Goal: Find specific page/section: Find specific page/section

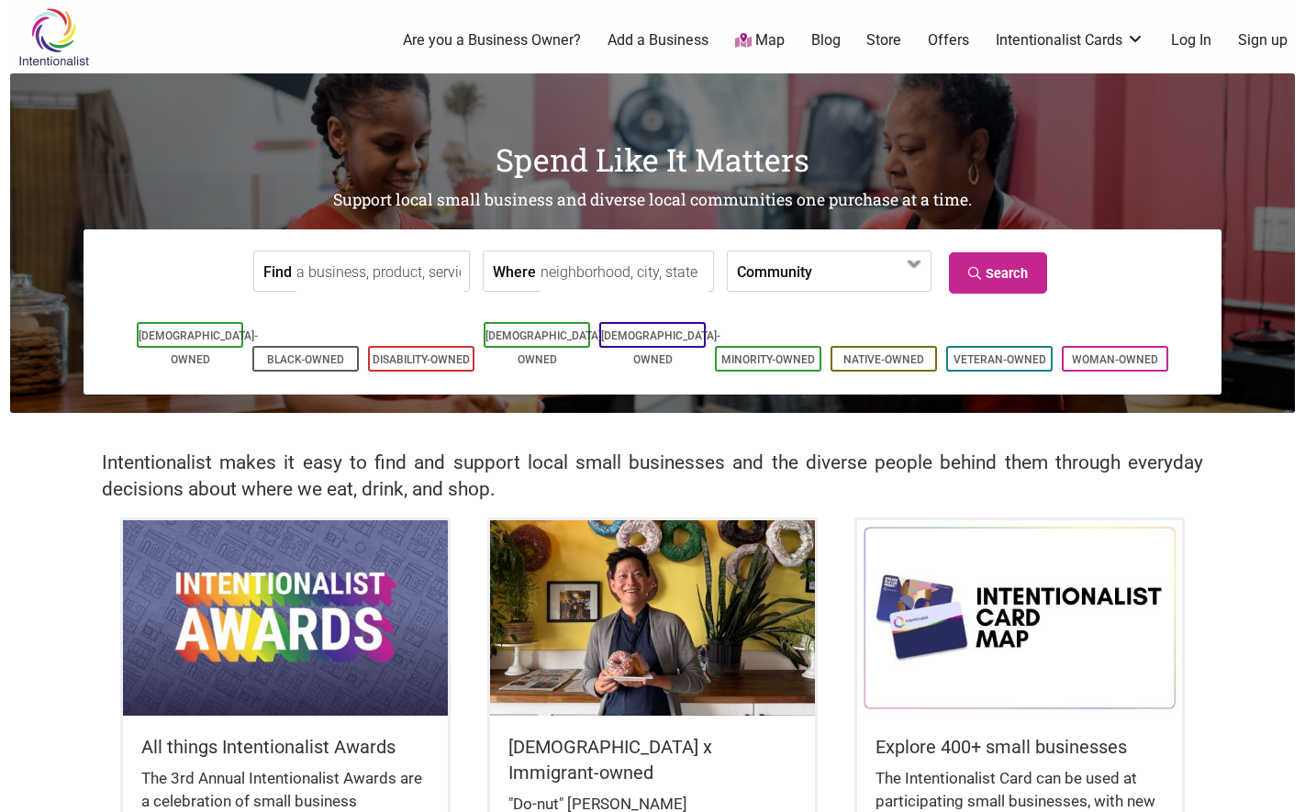
click at [321, 263] on input "Find" at bounding box center [381, 272] width 168 height 41
click at [396, 271] on input "Find" at bounding box center [381, 272] width 168 height 41
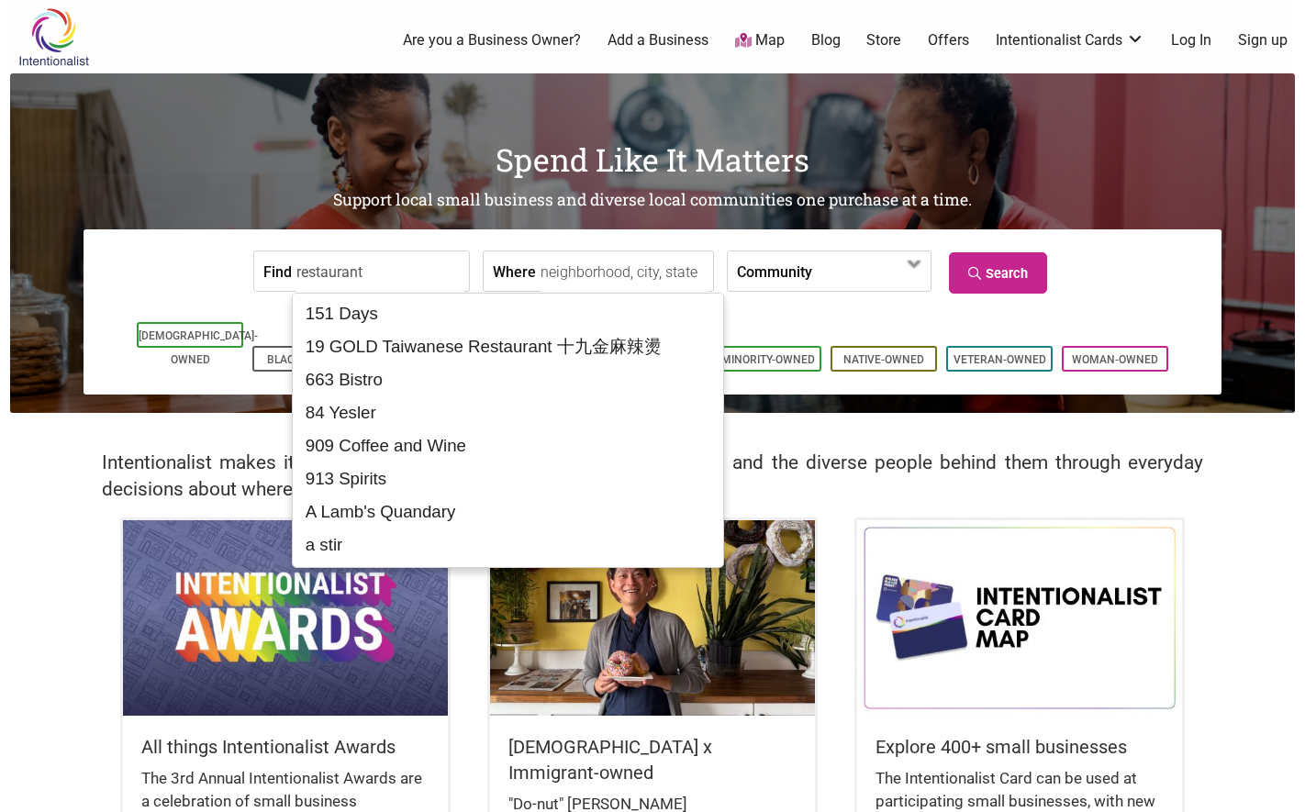
type input "restaurant"
click at [785, 37] on link "Map" at bounding box center [760, 40] width 50 height 21
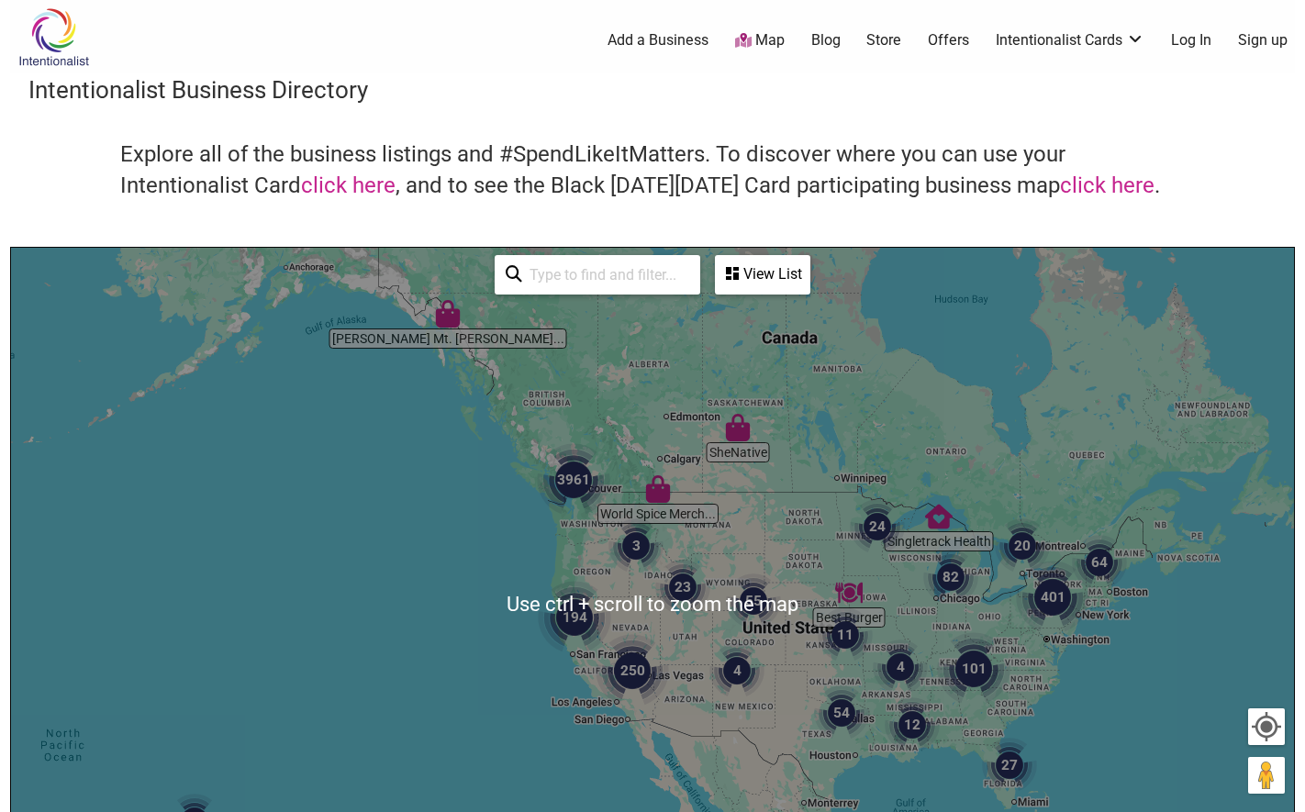
click at [655, 601] on img "23" at bounding box center [683, 588] width 70 height 70
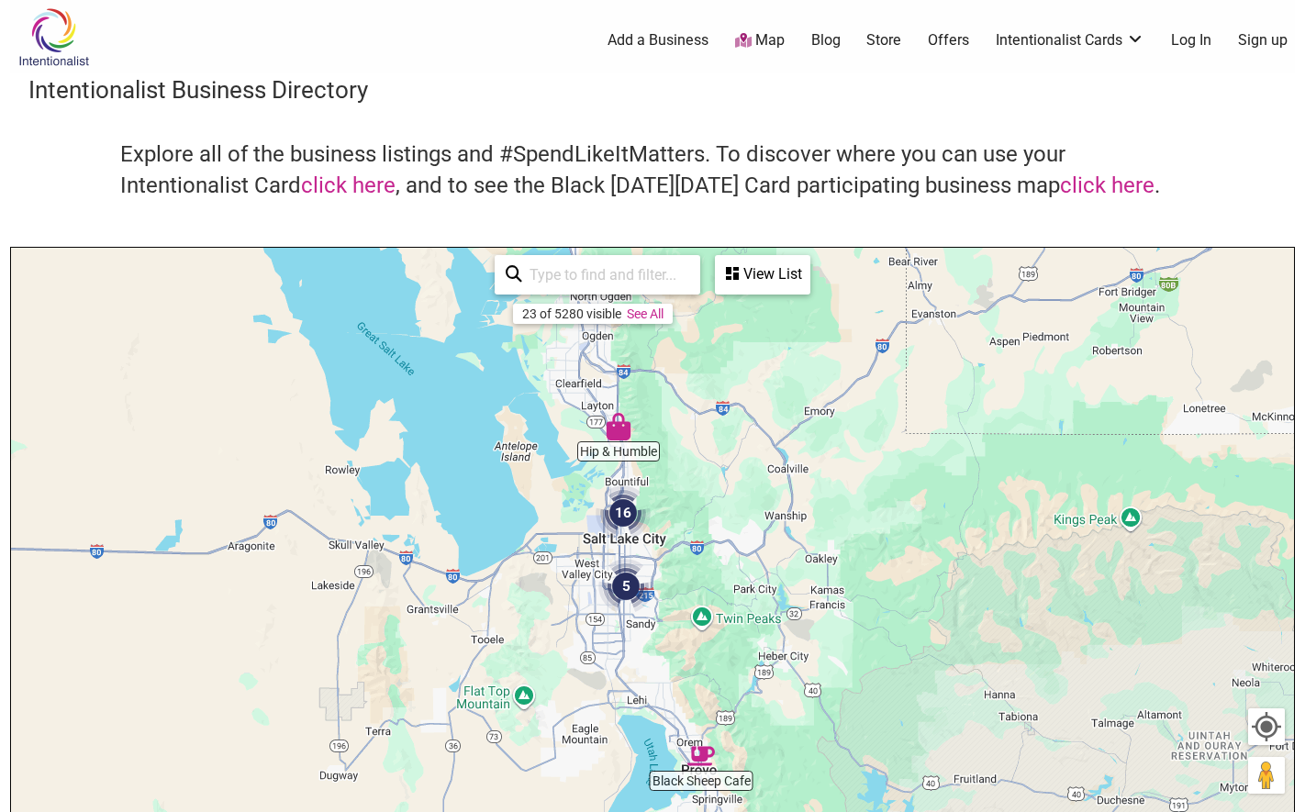
click at [643, 302] on div "23 of 5280 visible See All View List Sorry...nothing found. [PERSON_NAME]'s Bar…" at bounding box center [652, 275] width 330 height 54
click at [645, 310] on link "See All" at bounding box center [645, 314] width 37 height 15
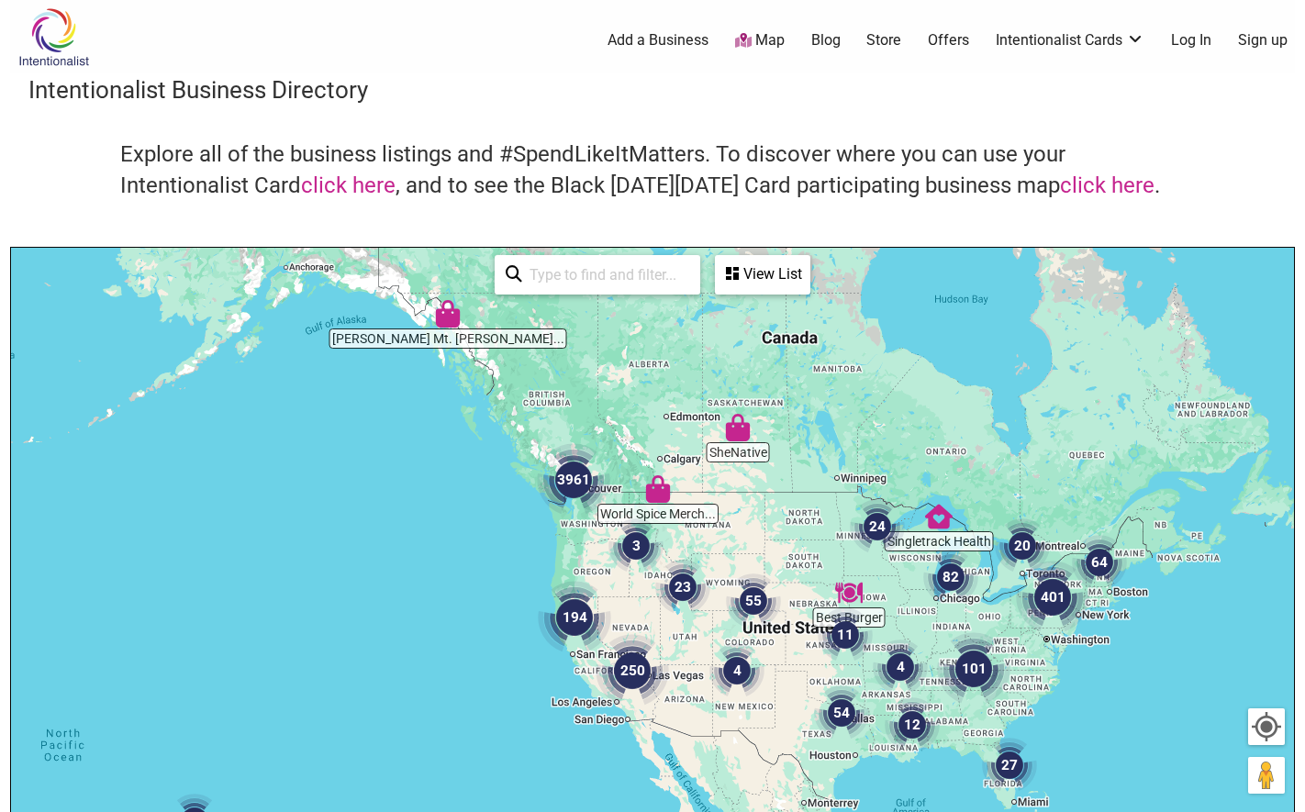
scroll to position [214, 0]
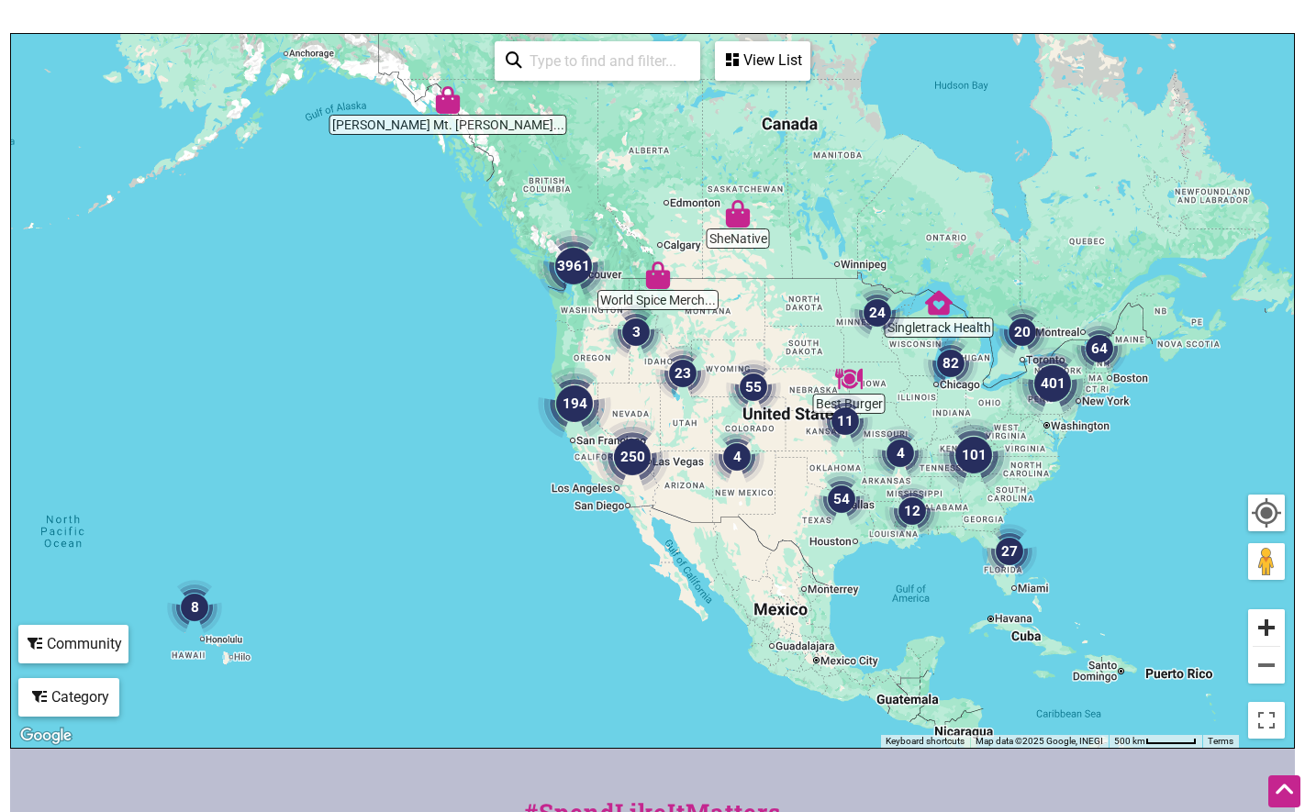
click at [1258, 618] on button "Zoom in" at bounding box center [1266, 628] width 37 height 37
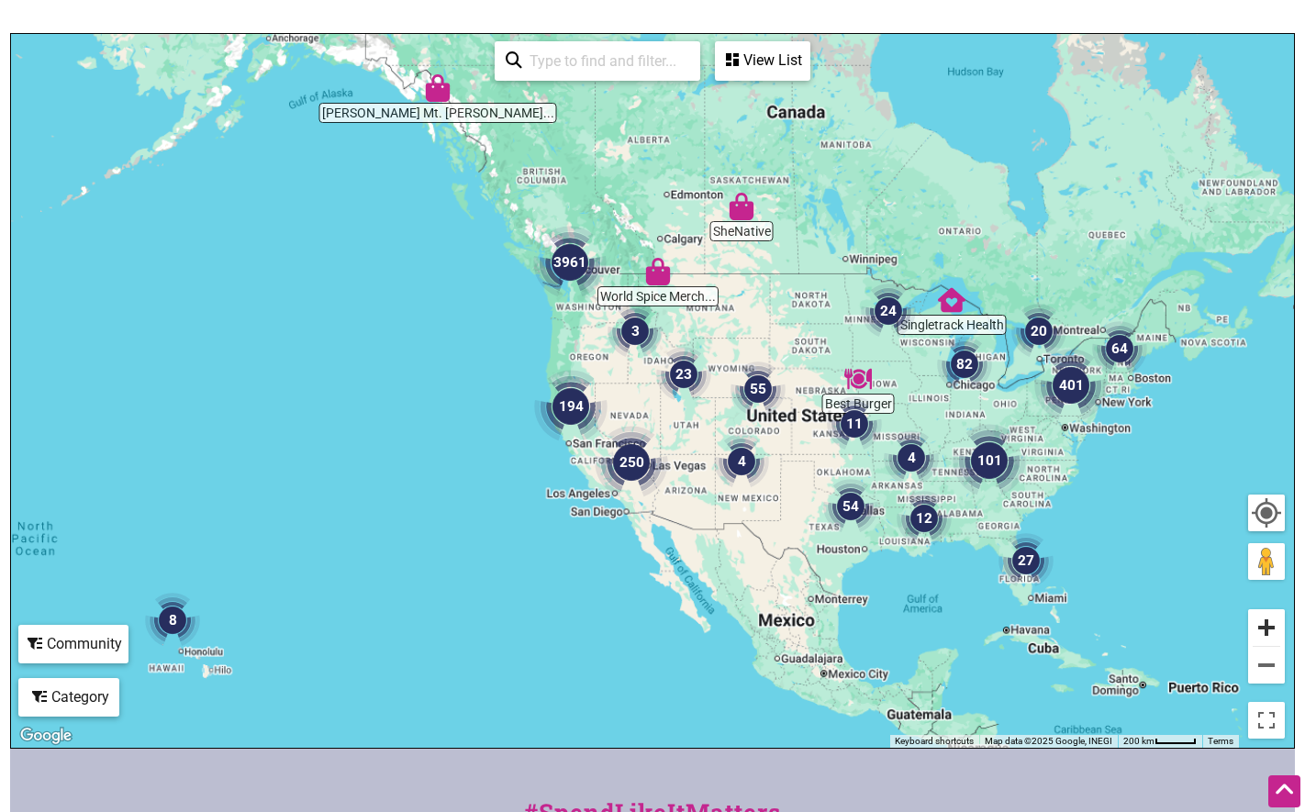
click at [1258, 618] on button "Zoom in" at bounding box center [1266, 628] width 37 height 37
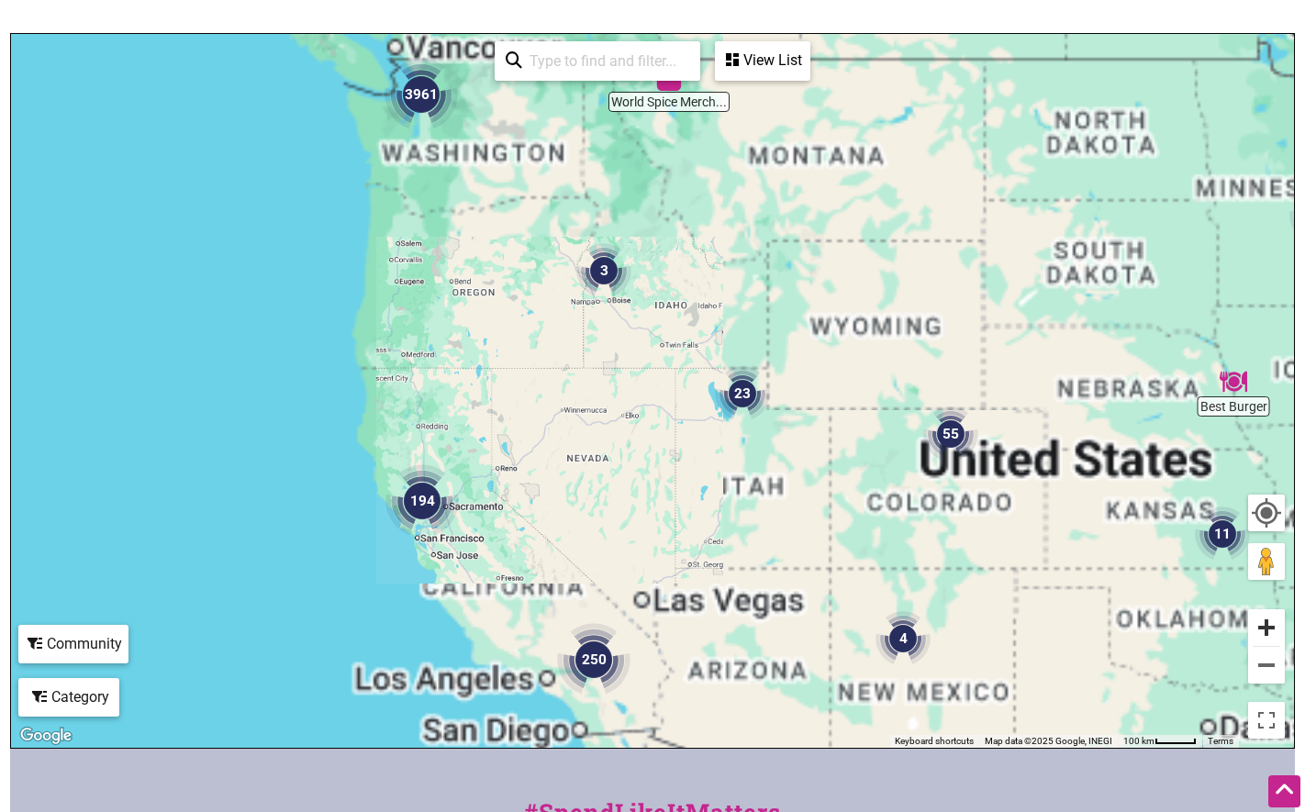
click at [1258, 618] on button "Zoom in" at bounding box center [1266, 628] width 37 height 37
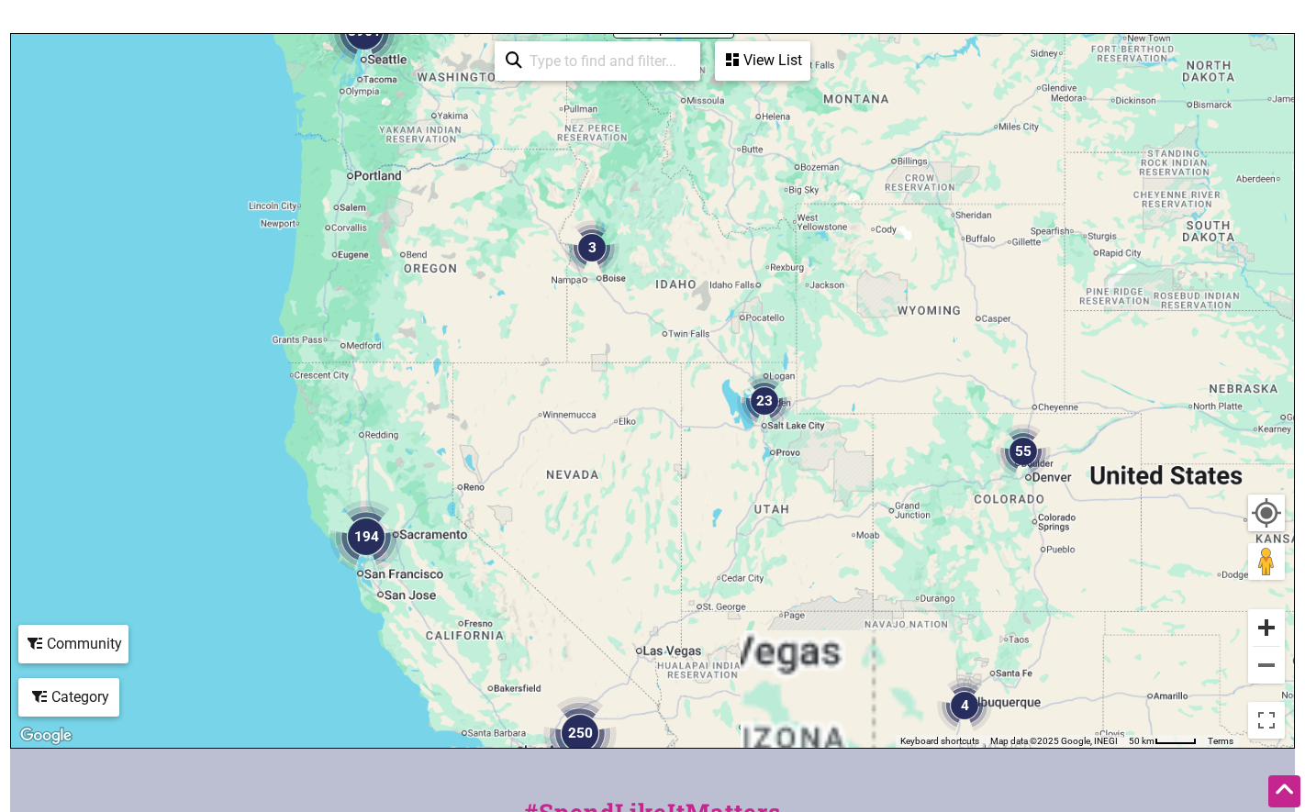
click at [1258, 618] on button "Zoom in" at bounding box center [1266, 628] width 37 height 37
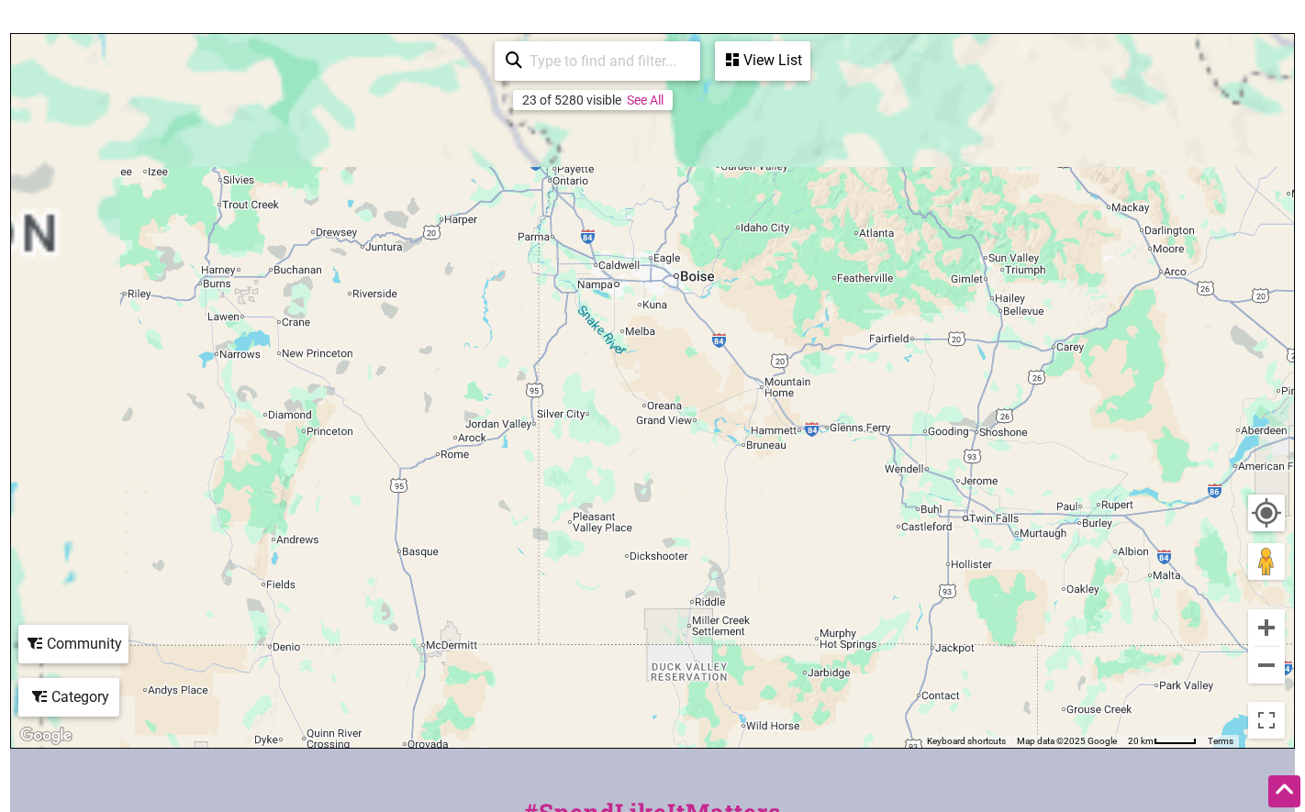
drag, startPoint x: 503, startPoint y: 294, endPoint x: 898, endPoint y: 796, distance: 638.7
click at [898, 796] on div "Intentionalist Spend like it matters 0 Add a Business Map Blog Store Offers Int…" at bounding box center [652, 498] width 1285 height 1424
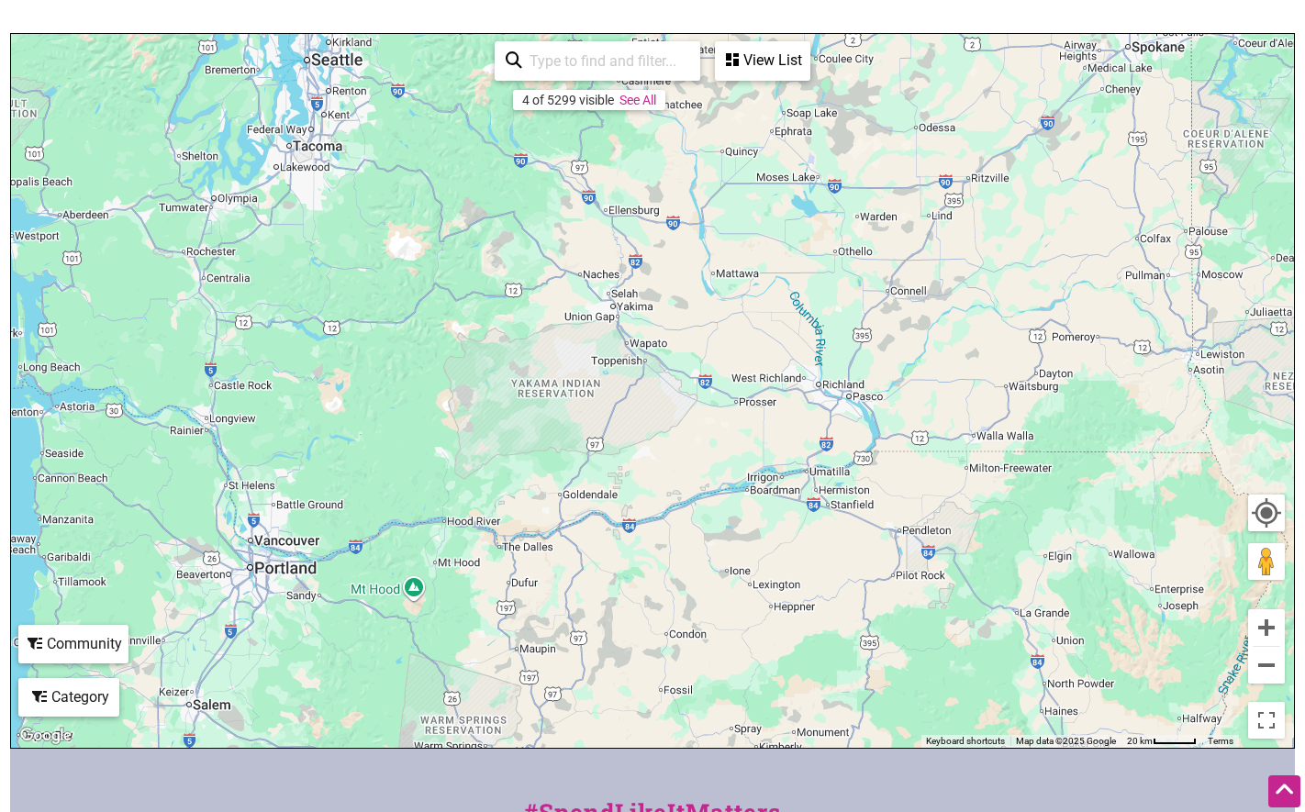
drag, startPoint x: 520, startPoint y: 350, endPoint x: 928, endPoint y: 800, distance: 607.6
click at [928, 800] on div "Intentionalist Spend like it matters 0 Add a Business Map Blog Store Offers Int…" at bounding box center [652, 498] width 1285 height 1424
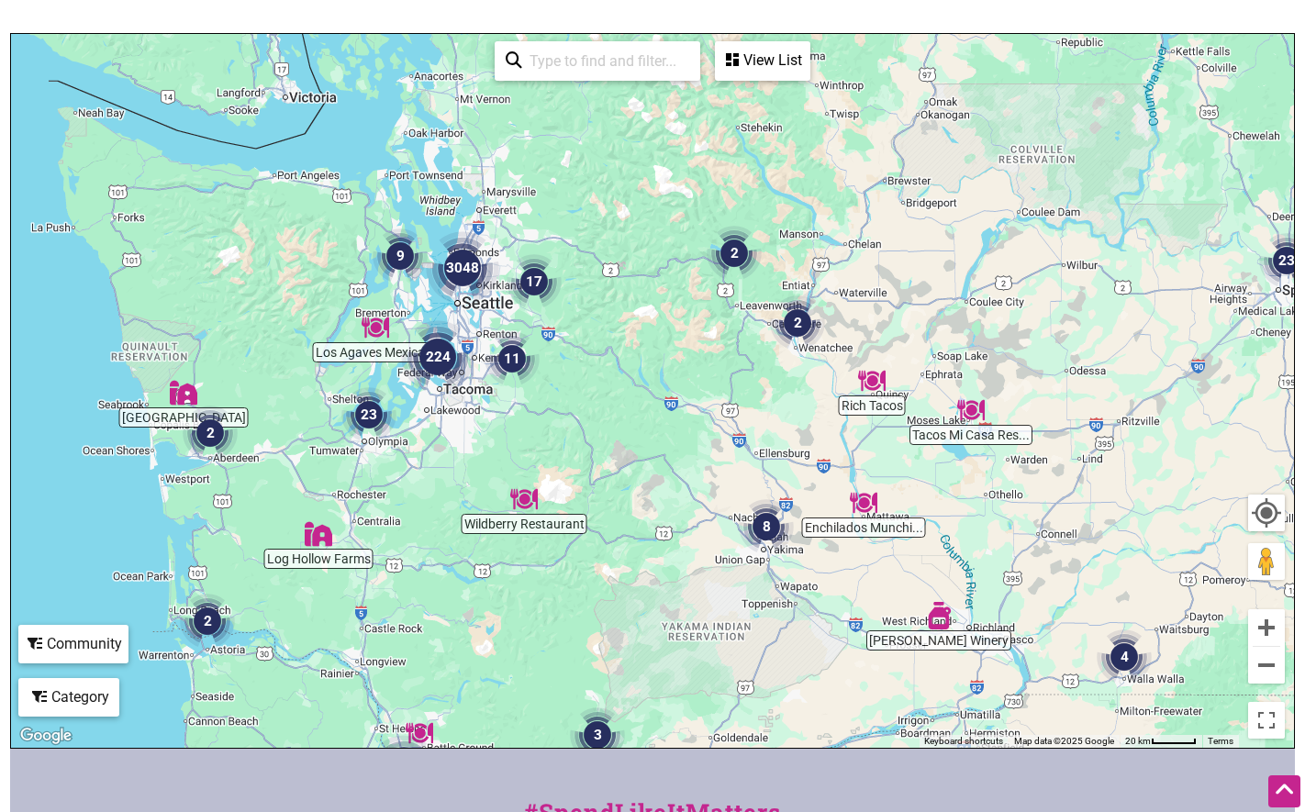
drag, startPoint x: 509, startPoint y: 376, endPoint x: 648, endPoint y: 619, distance: 279.6
click at [648, 619] on div "To navigate, press the arrow keys." at bounding box center [652, 391] width 1283 height 714
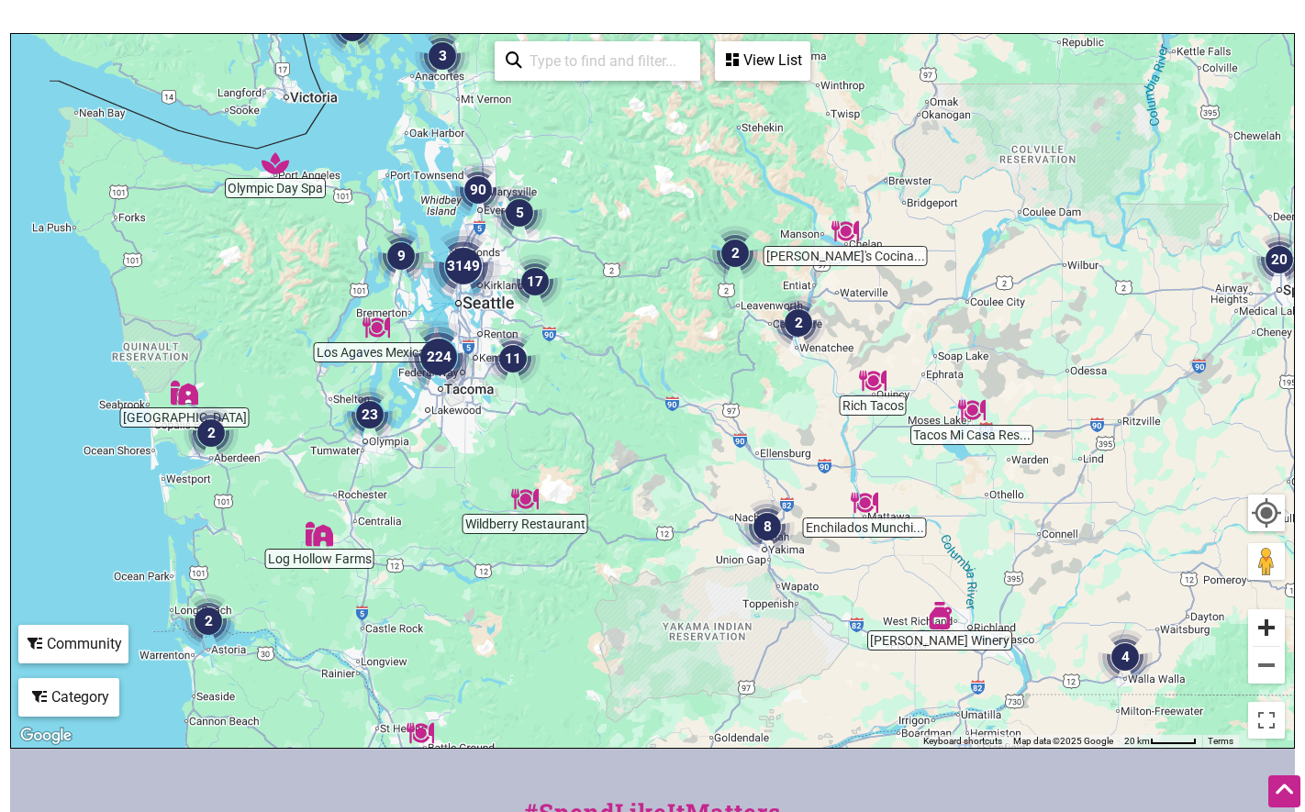
click at [1263, 625] on button "Zoom in" at bounding box center [1266, 628] width 37 height 37
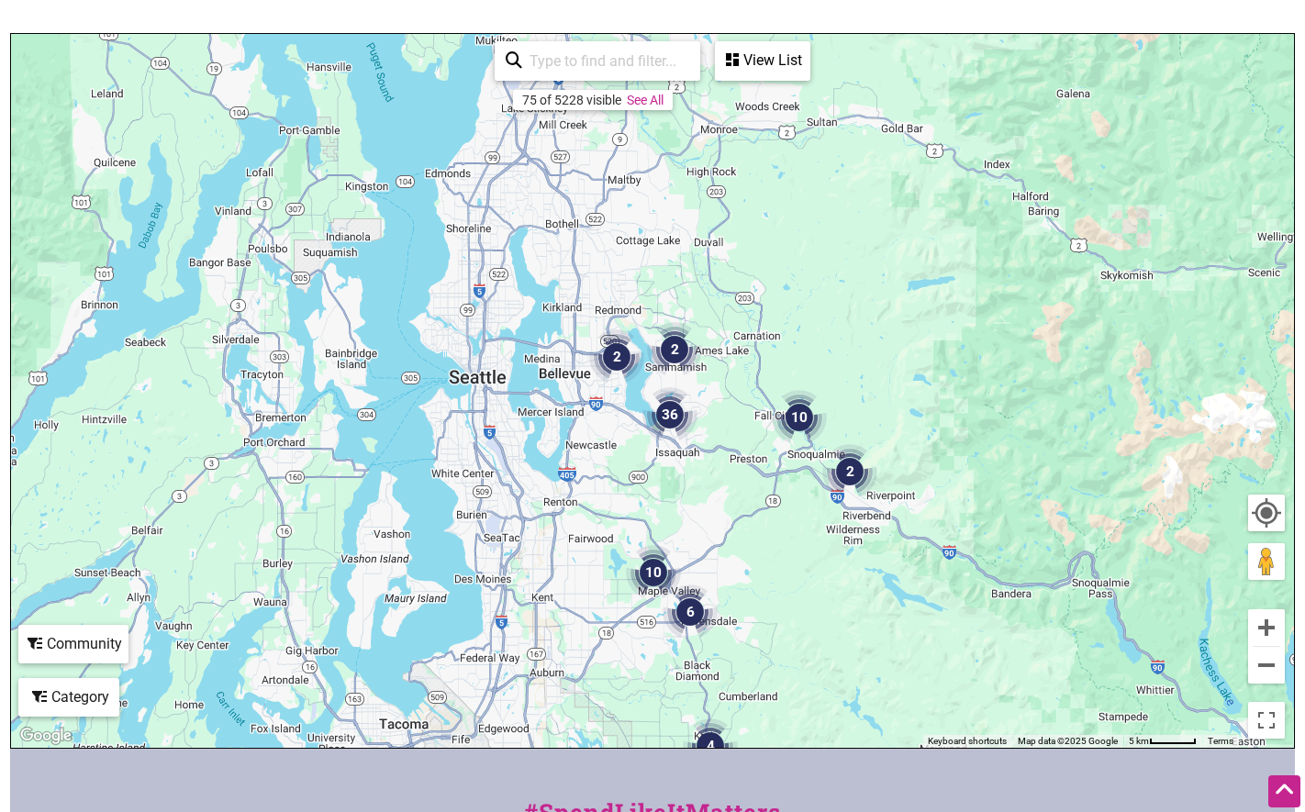
drag, startPoint x: 416, startPoint y: 203, endPoint x: 1134, endPoint y: 678, distance: 861.1
click at [1134, 678] on div "To navigate, press the arrow keys." at bounding box center [652, 391] width 1283 height 714
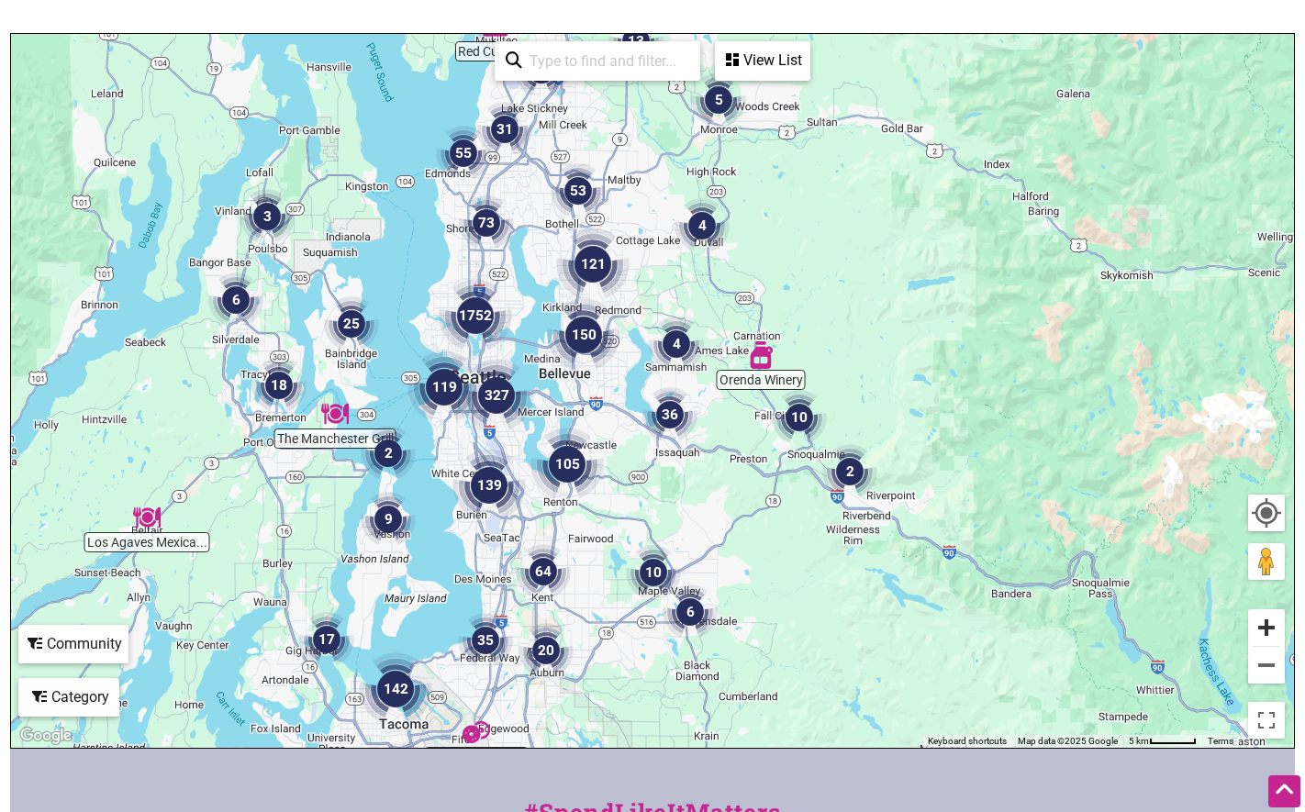
click at [1257, 628] on button "Zoom in" at bounding box center [1266, 628] width 37 height 37
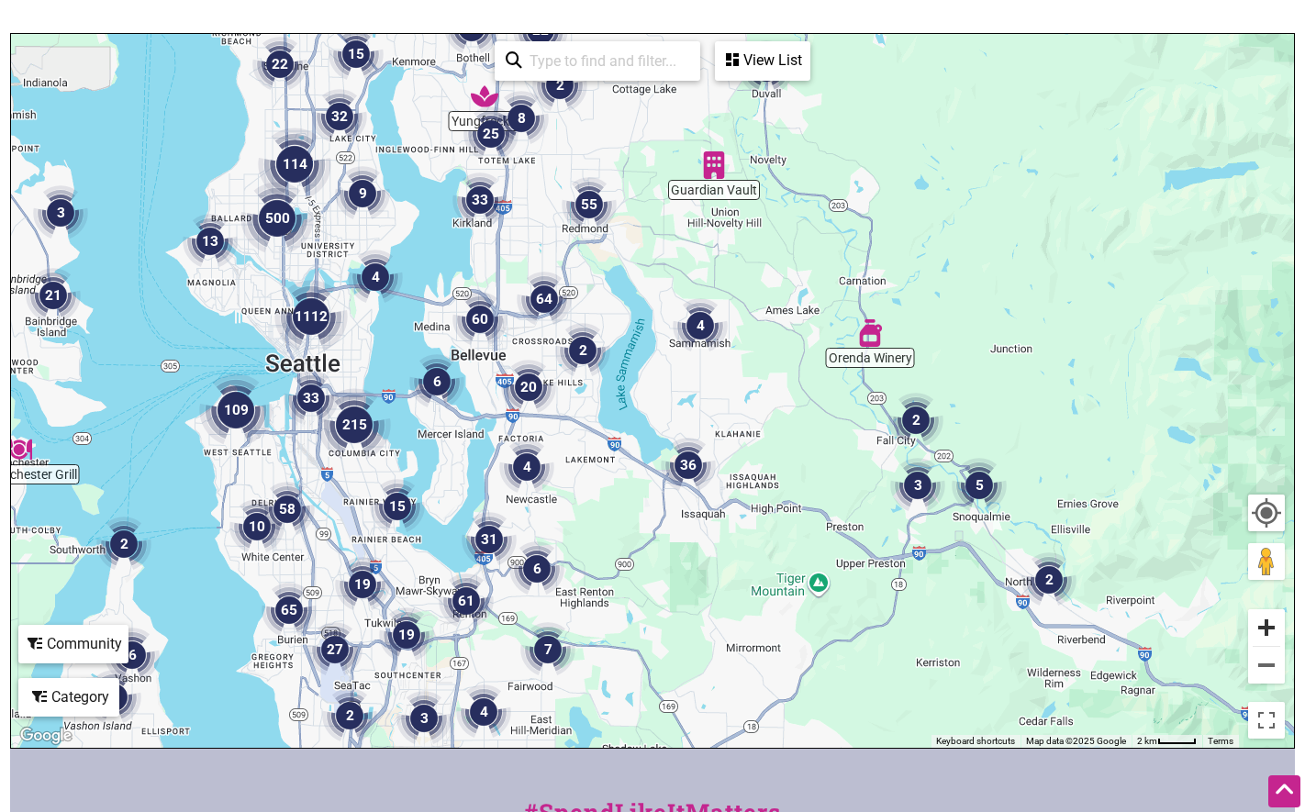
click at [1257, 628] on button "Zoom in" at bounding box center [1266, 628] width 37 height 37
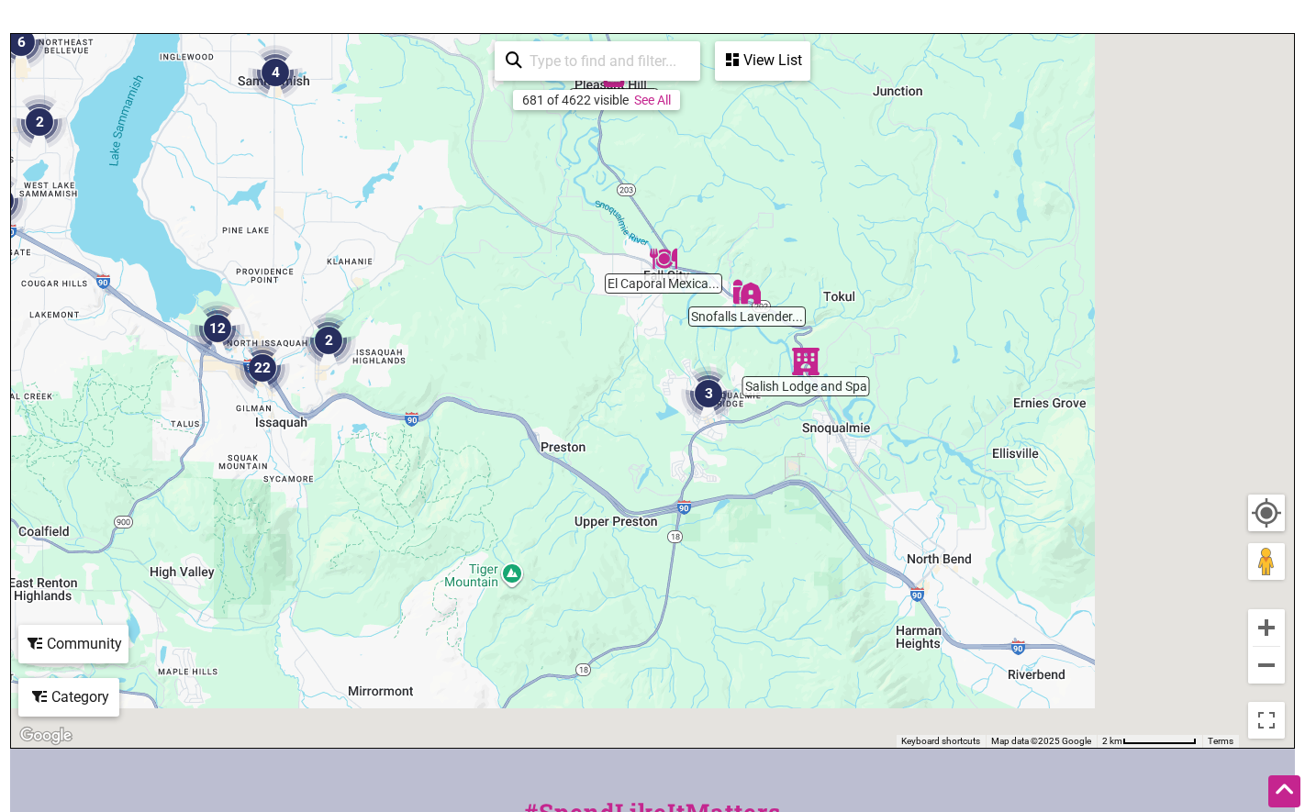
drag, startPoint x: 1103, startPoint y: 611, endPoint x: 529, endPoint y: 357, distance: 628.4
click at [529, 357] on div "To navigate, press the arrow keys." at bounding box center [652, 391] width 1283 height 714
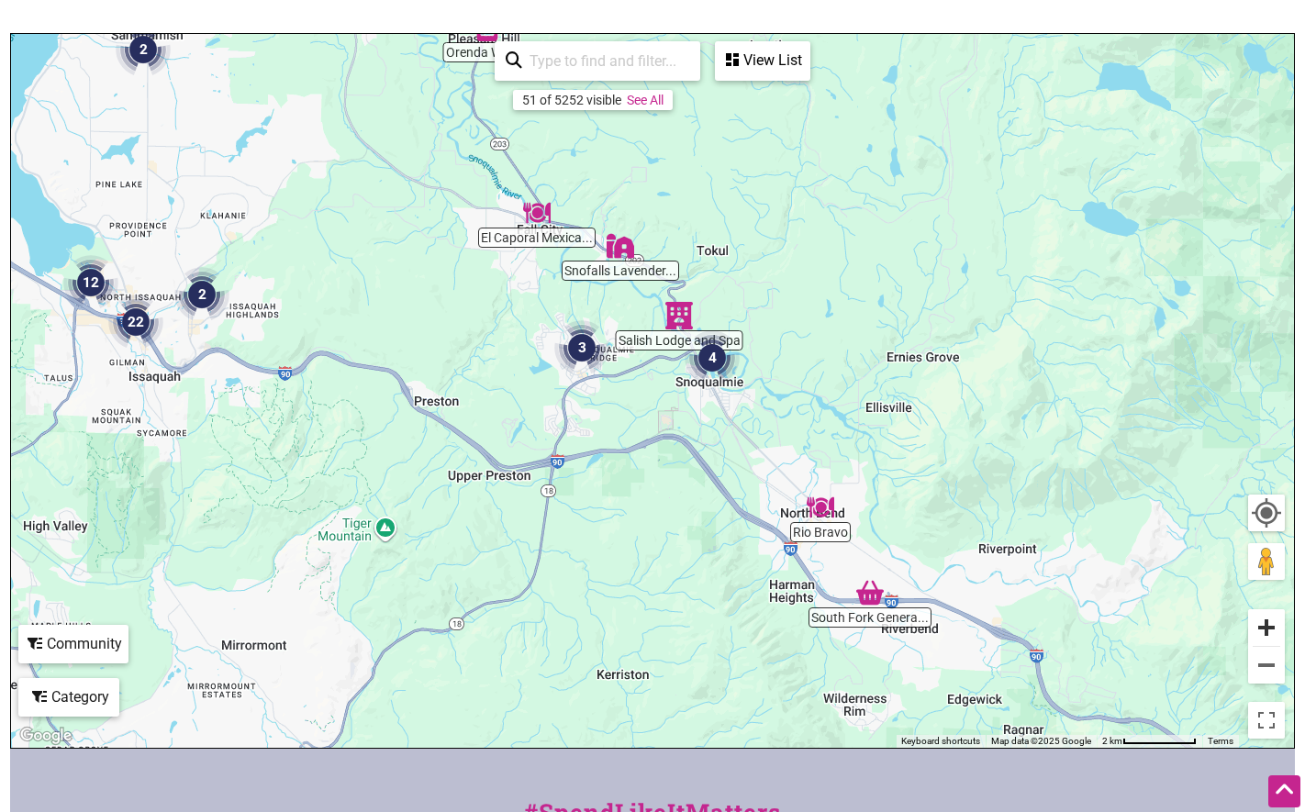
click at [1258, 634] on button "Zoom in" at bounding box center [1266, 628] width 37 height 37
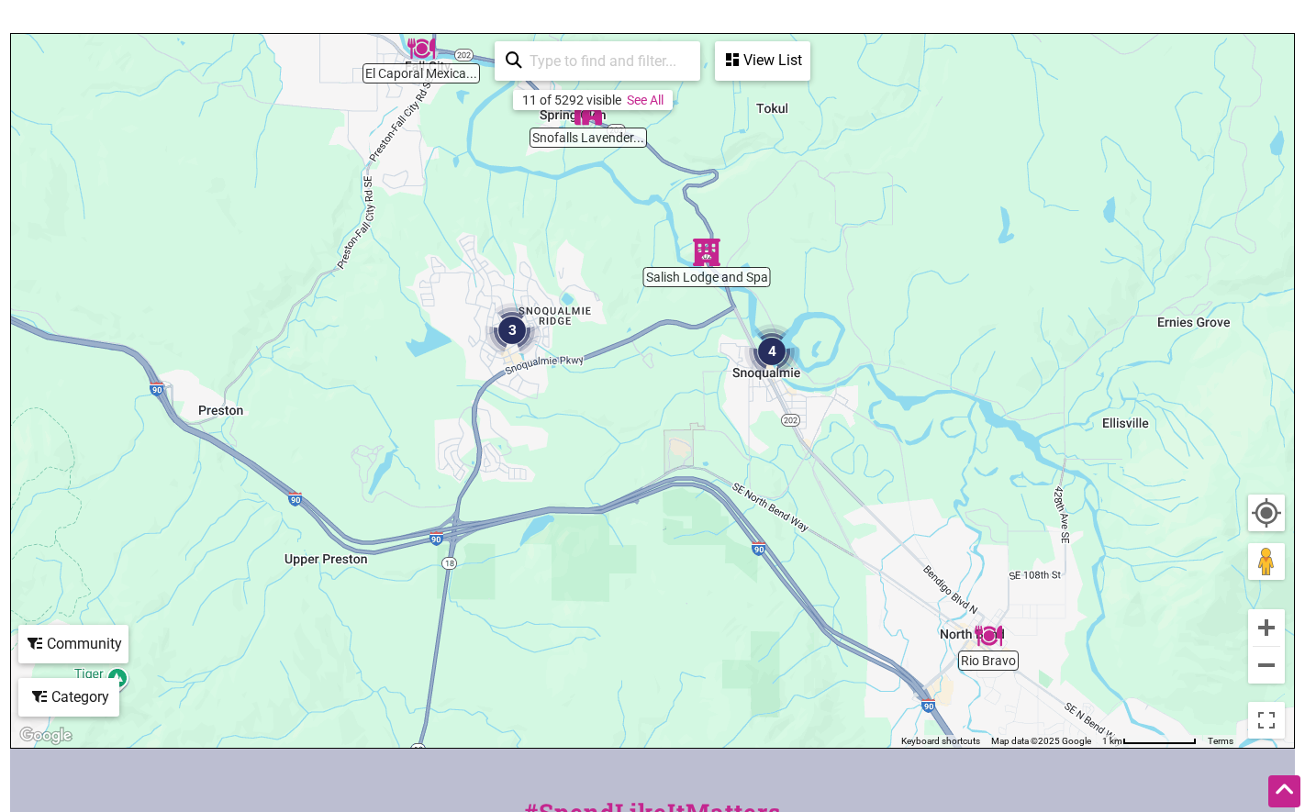
click at [65, 647] on div "Community" at bounding box center [73, 644] width 106 height 35
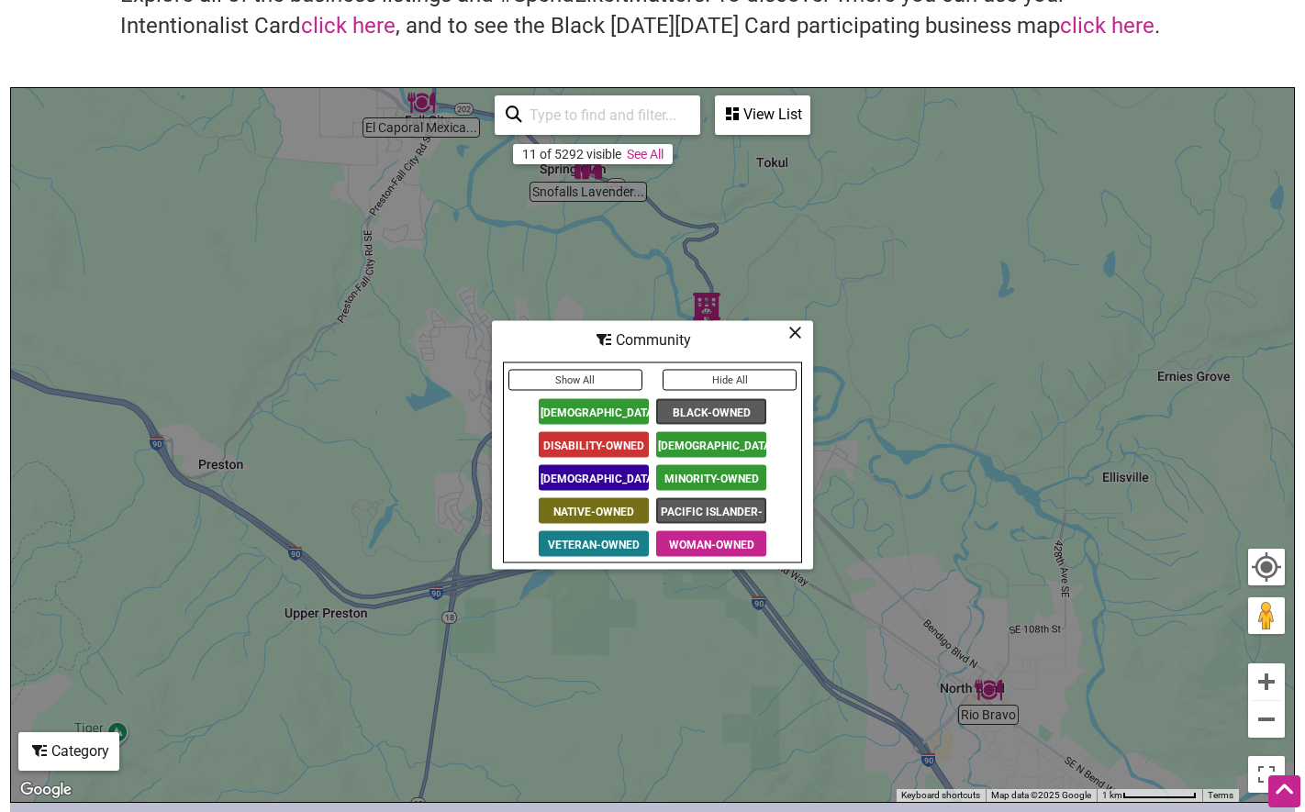
scroll to position [159, 0]
click at [789, 334] on icon at bounding box center [796, 333] width 14 height 1
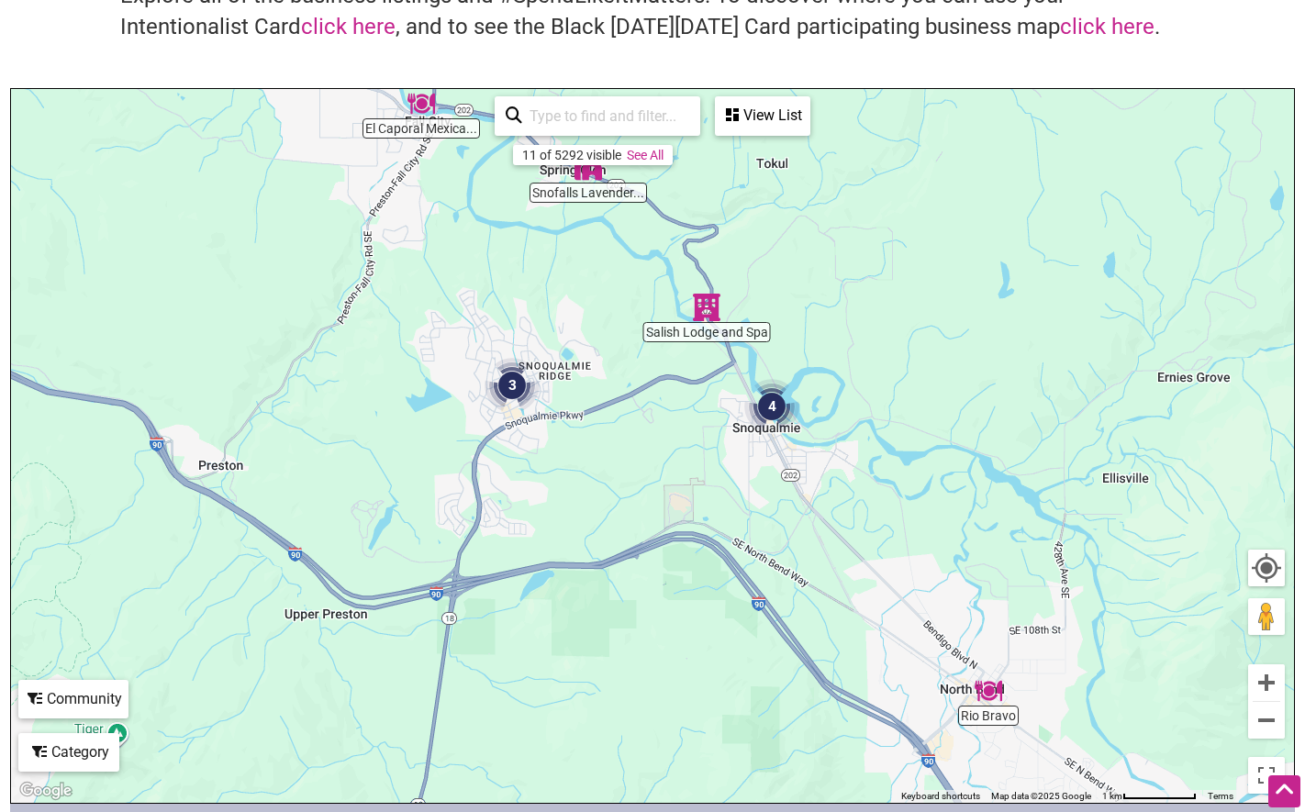
click at [706, 310] on img "Salish Lodge and Spa" at bounding box center [707, 307] width 42 height 42
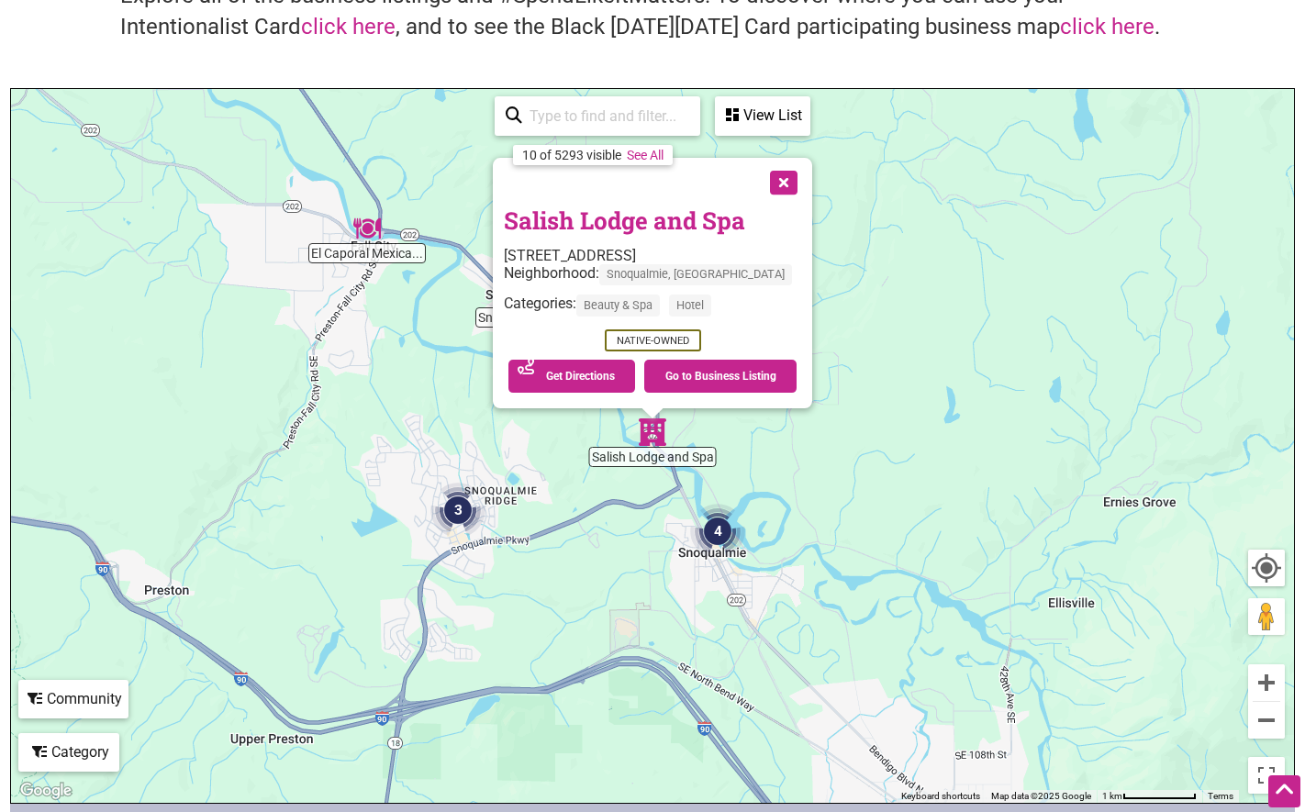
click at [760, 176] on button "Close" at bounding box center [782, 181] width 46 height 46
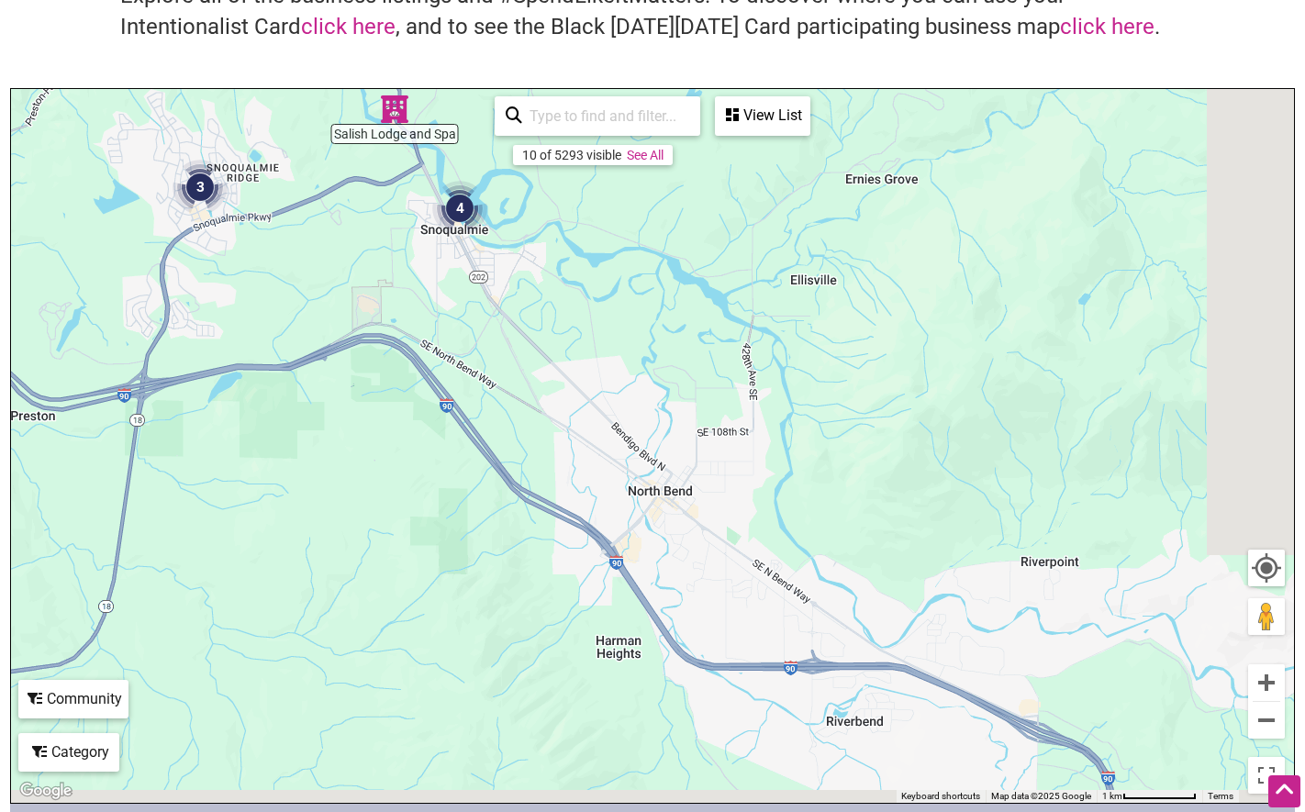
drag, startPoint x: 822, startPoint y: 676, endPoint x: 558, endPoint y: 336, distance: 429.9
click at [558, 336] on div "To navigate, press the arrow keys." at bounding box center [652, 446] width 1283 height 714
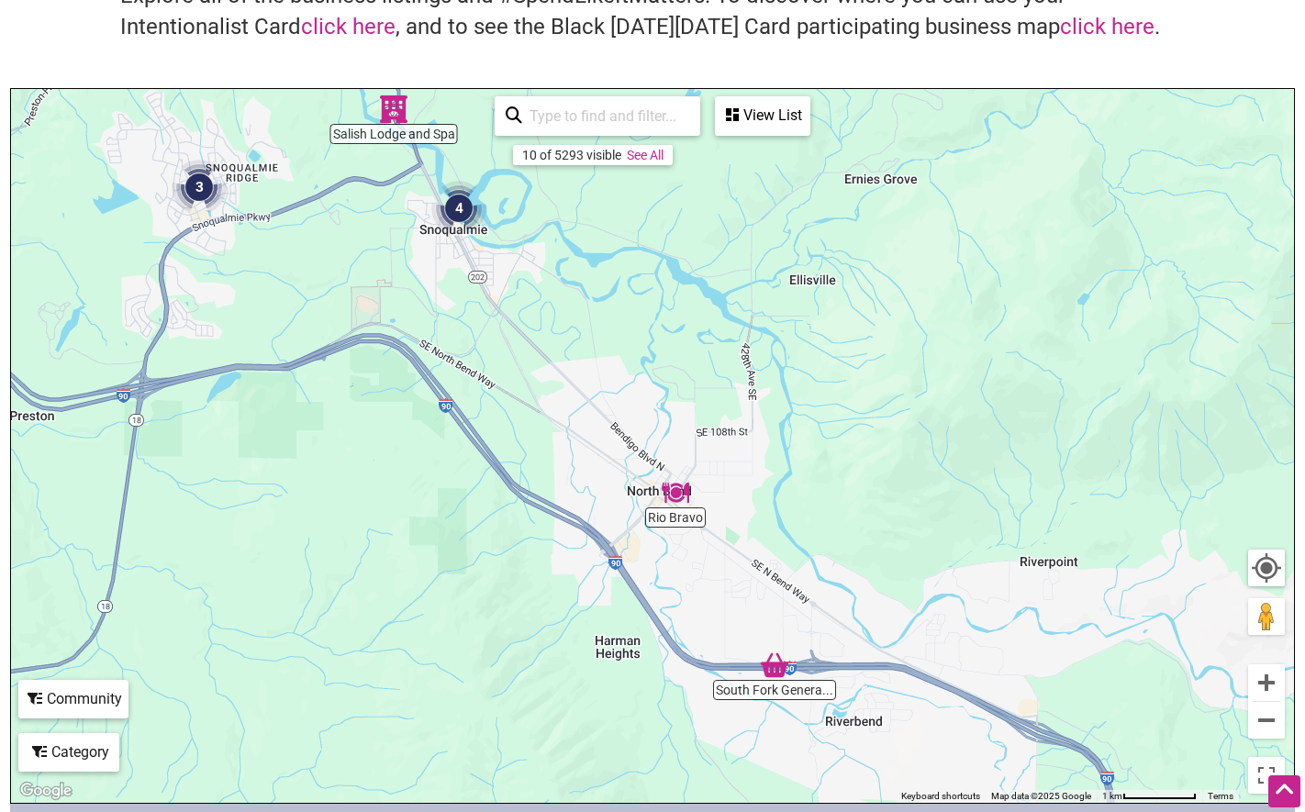
click at [670, 495] on img "Rio Bravo" at bounding box center [676, 493] width 42 height 42
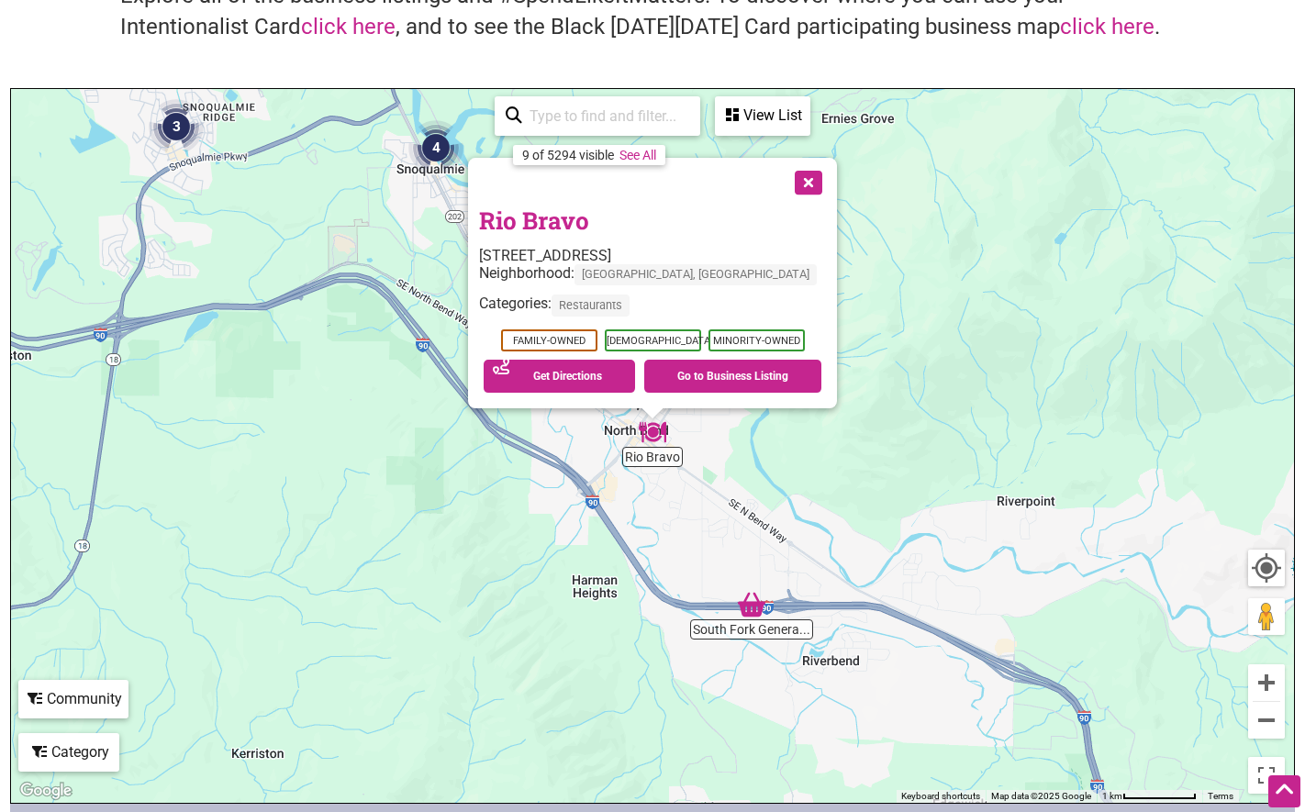
click at [788, 193] on button "Close" at bounding box center [807, 181] width 46 height 46
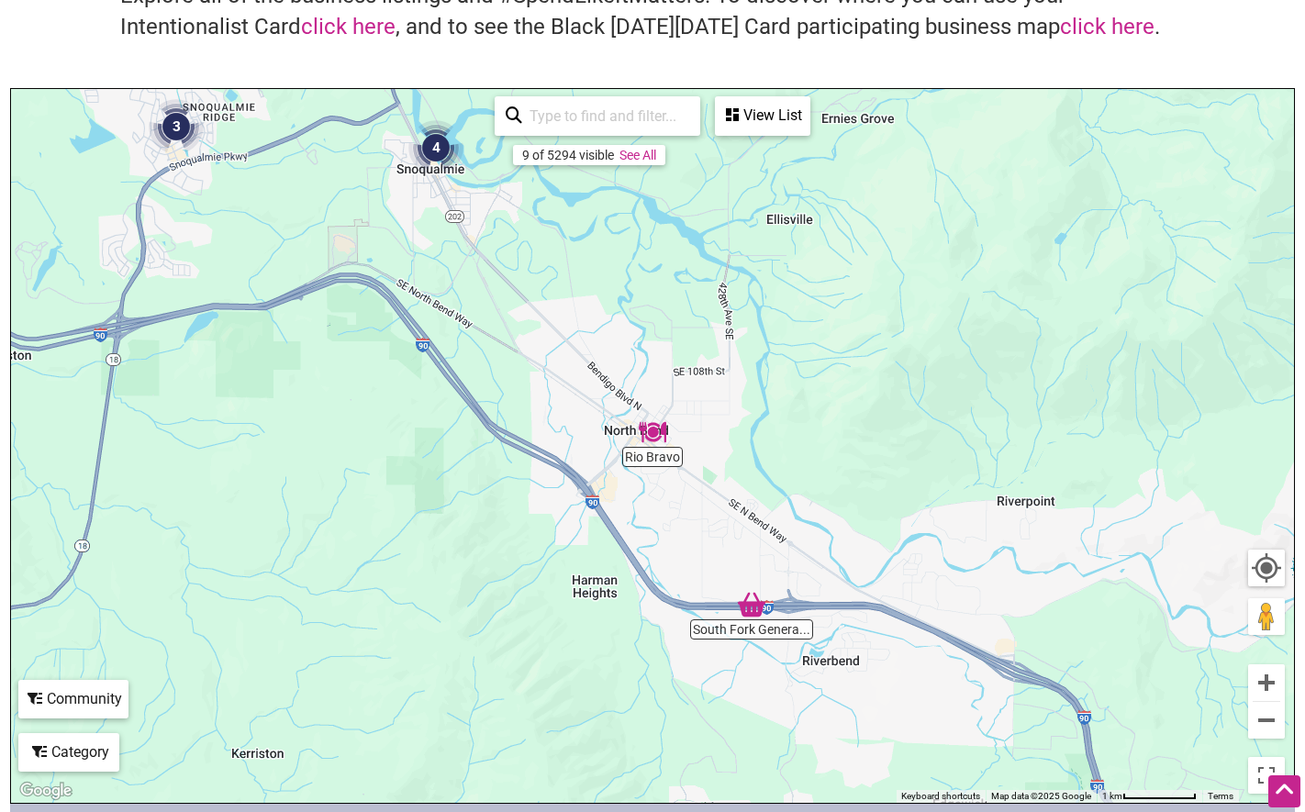
click at [757, 602] on img "South Fork Generalstore" at bounding box center [752, 605] width 42 height 42
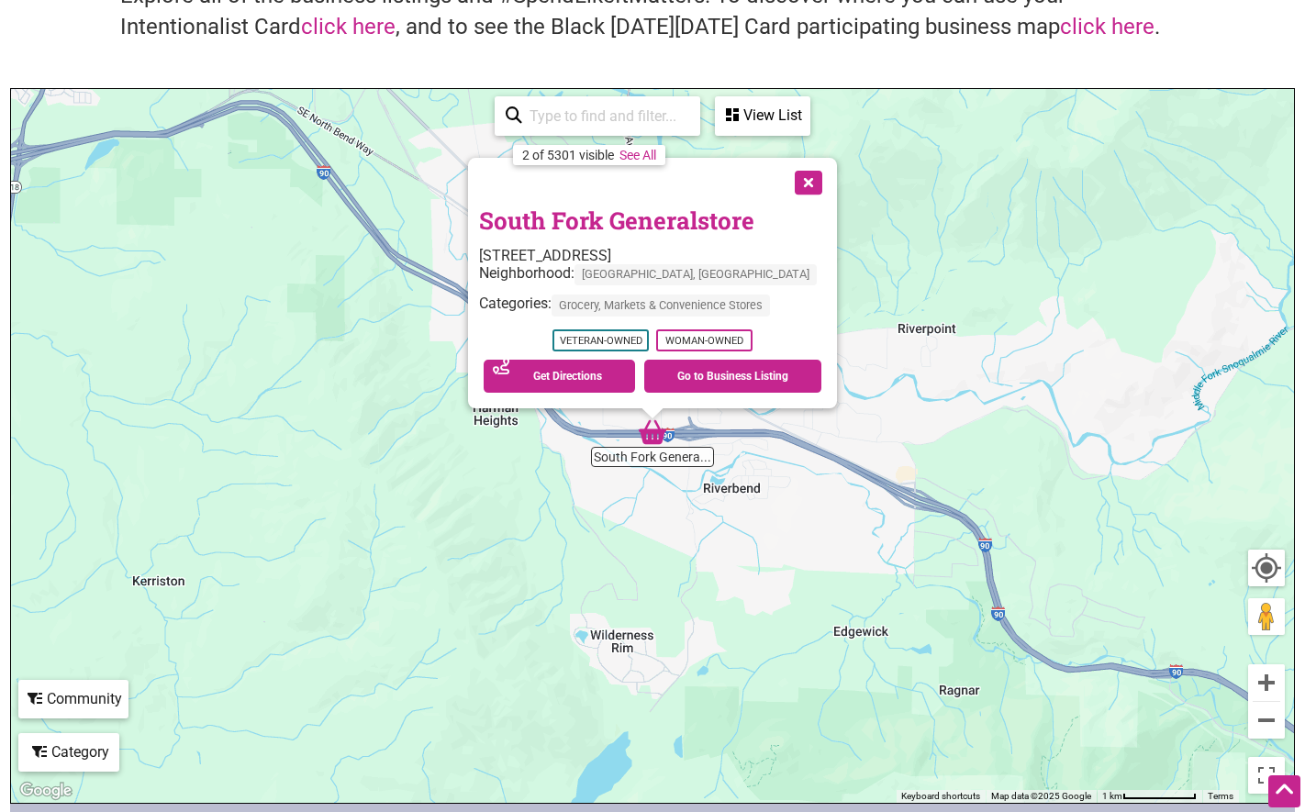
click at [793, 184] on button "Close" at bounding box center [807, 181] width 46 height 46
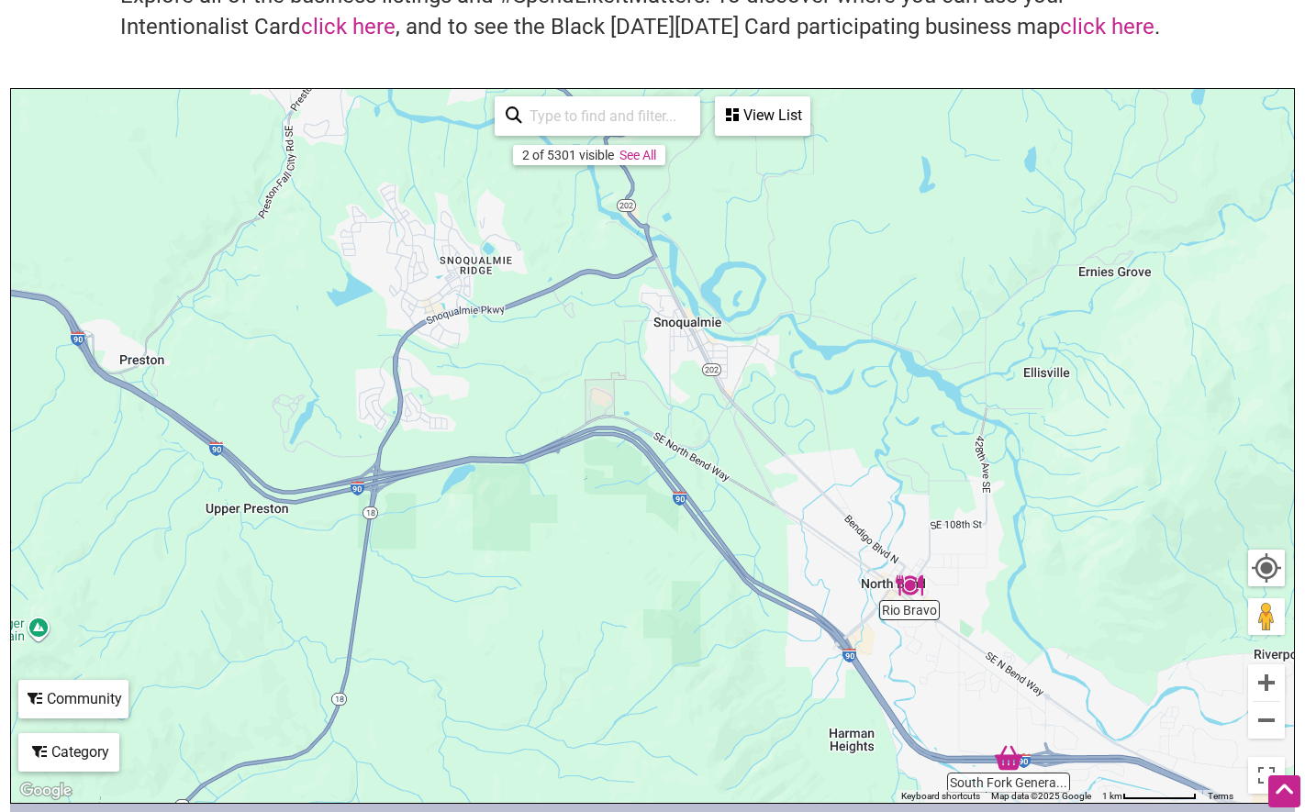
drag, startPoint x: 633, startPoint y: 263, endPoint x: 1015, endPoint y: 617, distance: 520.9
click at [1019, 622] on div "To navigate, press the arrow keys." at bounding box center [652, 446] width 1283 height 714
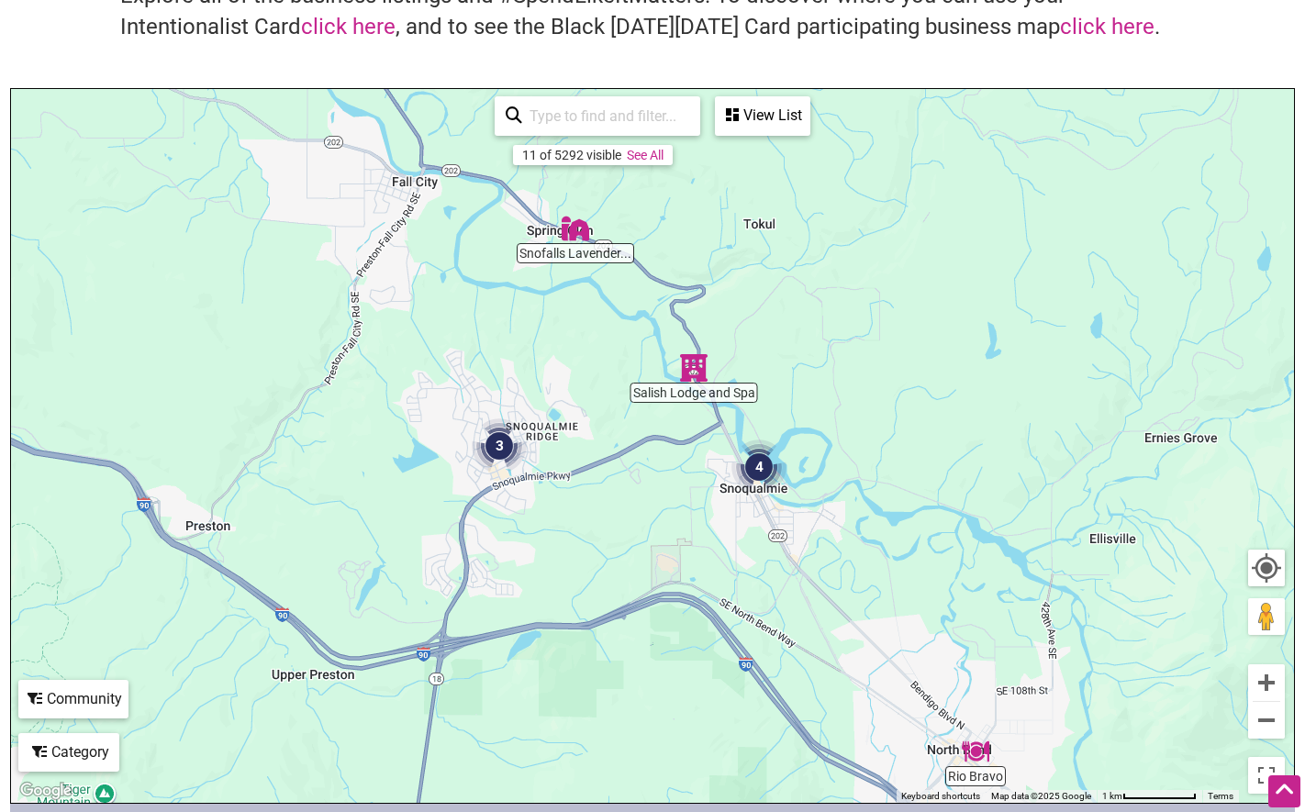
drag, startPoint x: 724, startPoint y: 370, endPoint x: 771, endPoint y: 517, distance: 154.2
click at [771, 517] on div "To navigate, press the arrow keys." at bounding box center [652, 446] width 1283 height 714
click at [575, 232] on img "Snofalls Lavender Farm" at bounding box center [575, 228] width 42 height 42
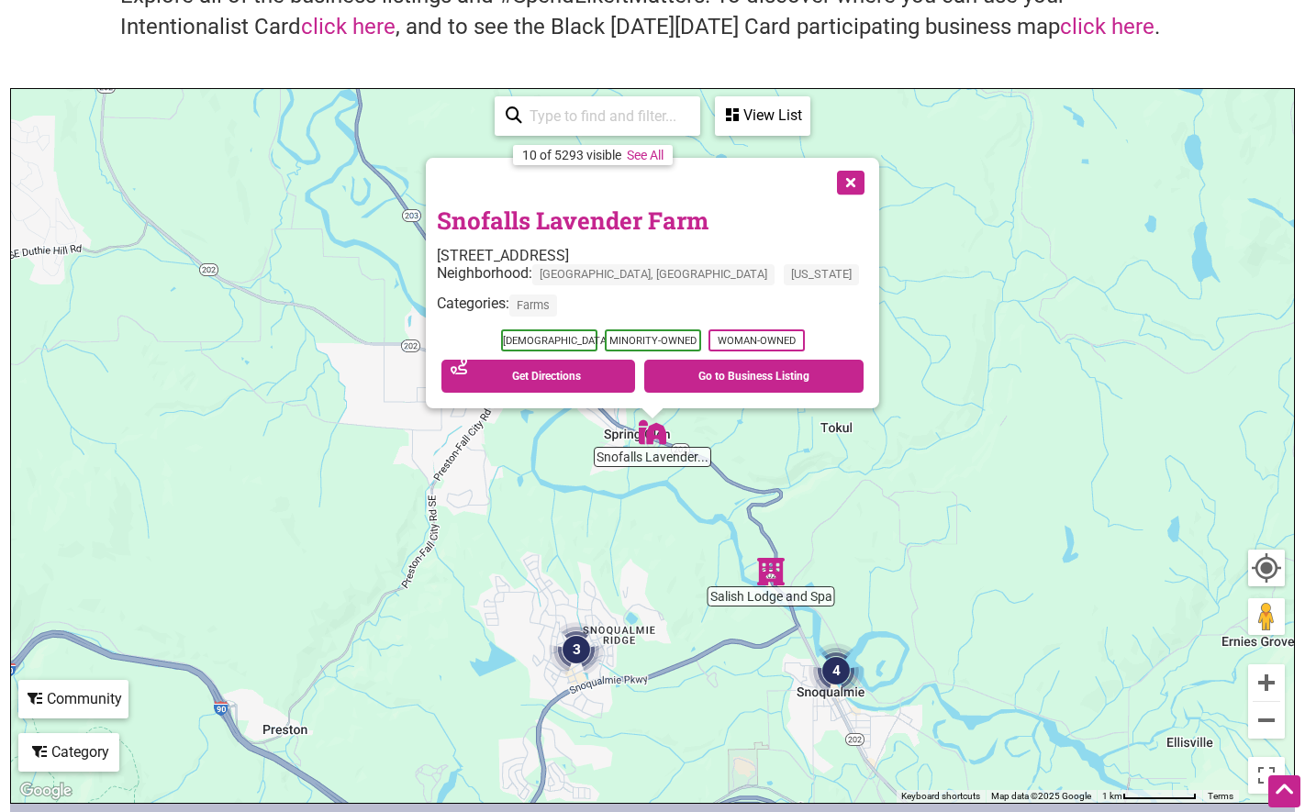
click at [826, 190] on button "Close" at bounding box center [849, 181] width 46 height 46
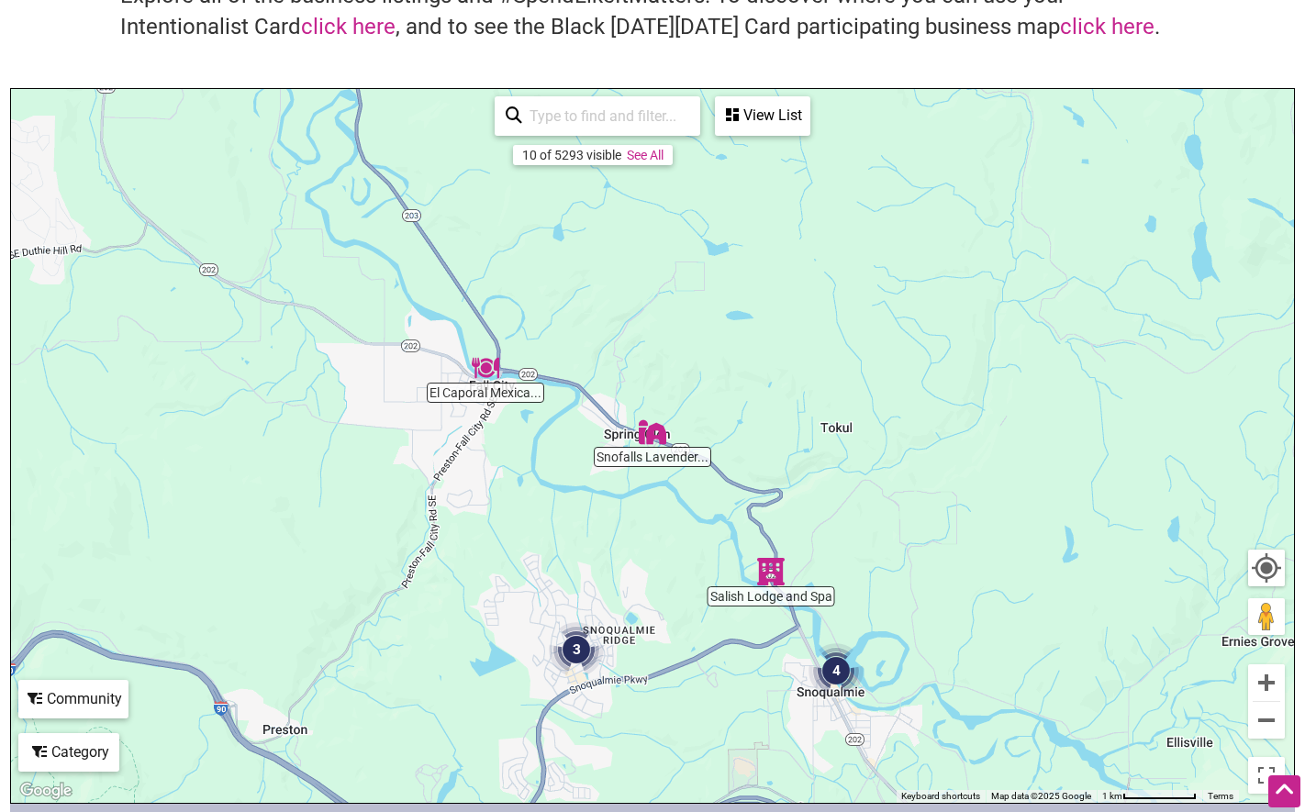
click at [575, 653] on img "3" at bounding box center [577, 650] width 70 height 70
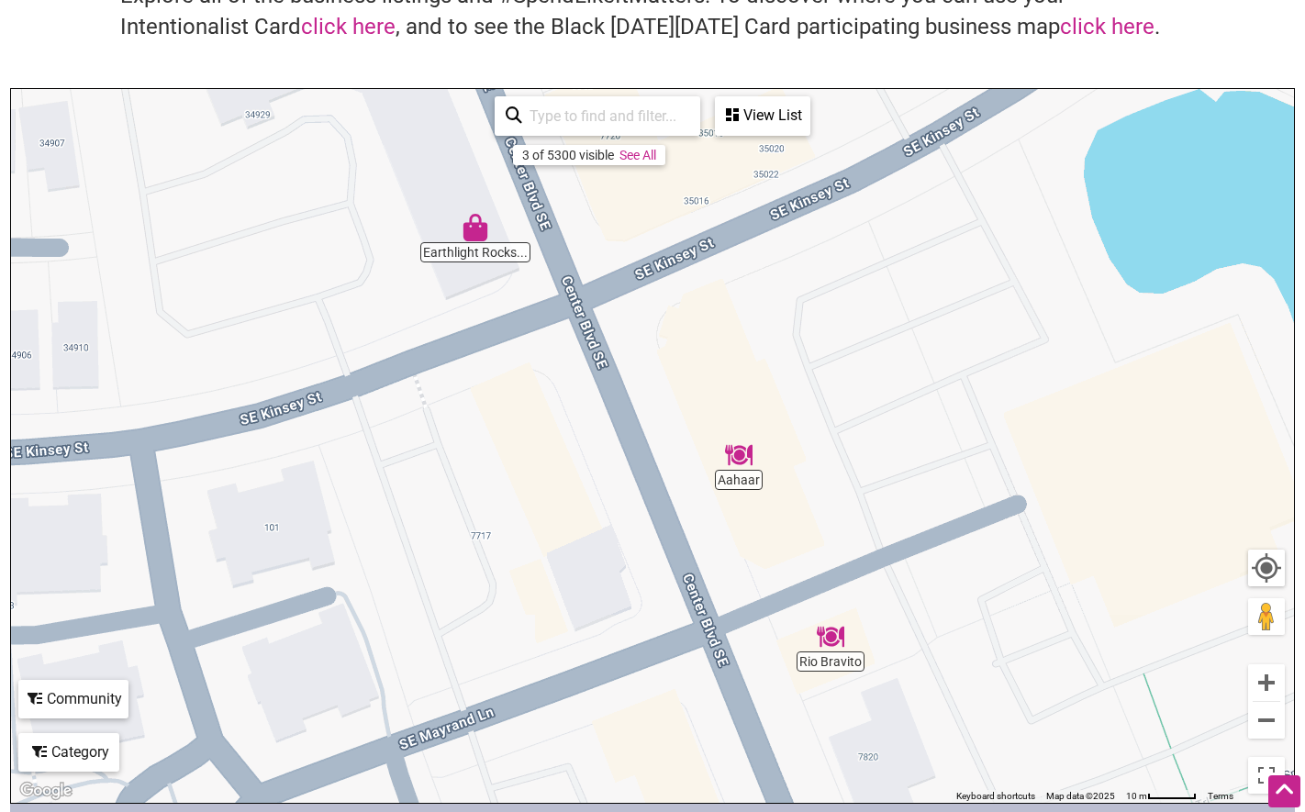
click at [825, 640] on img "Rio Bravito" at bounding box center [831, 637] width 42 height 42
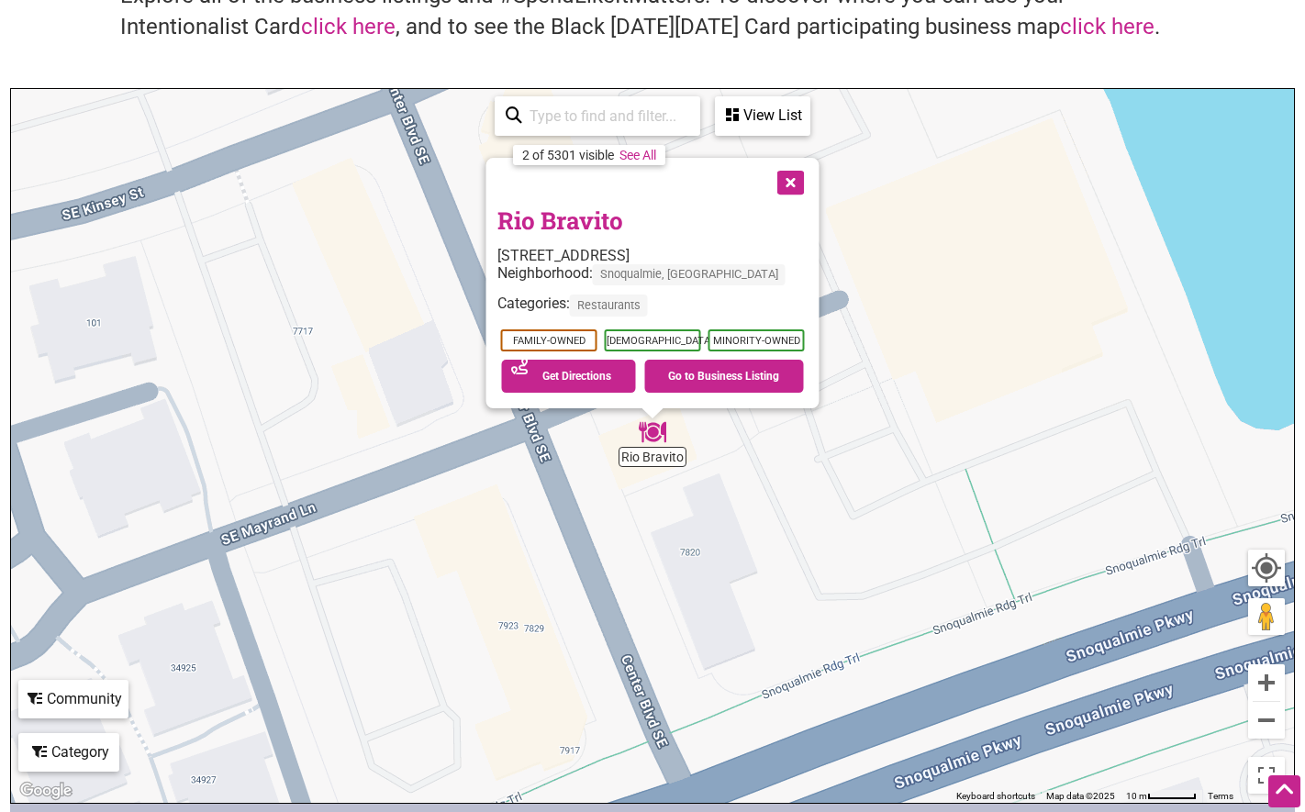
click at [785, 165] on button "Close" at bounding box center [790, 181] width 46 height 46
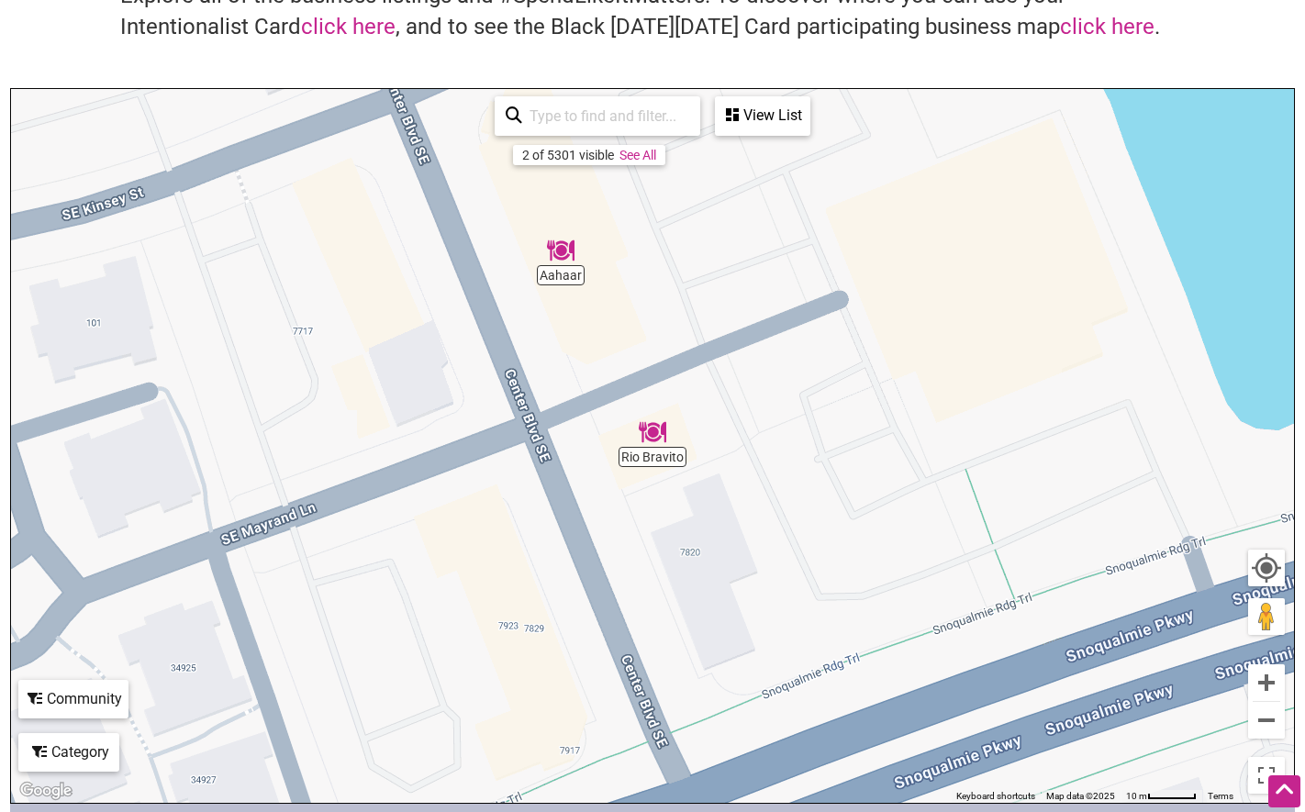
click at [558, 260] on img "Aahaar" at bounding box center [561, 250] width 42 height 42
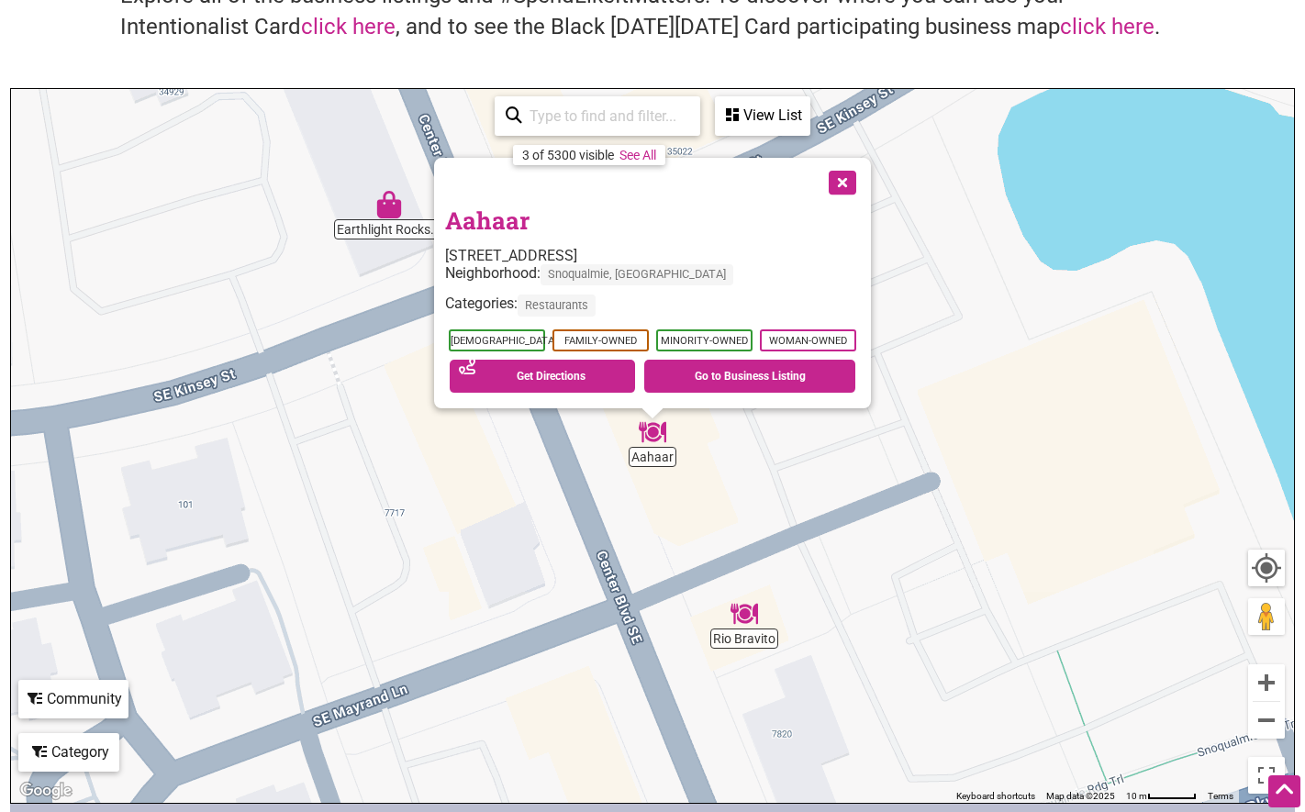
click at [846, 182] on button "Close" at bounding box center [841, 181] width 46 height 46
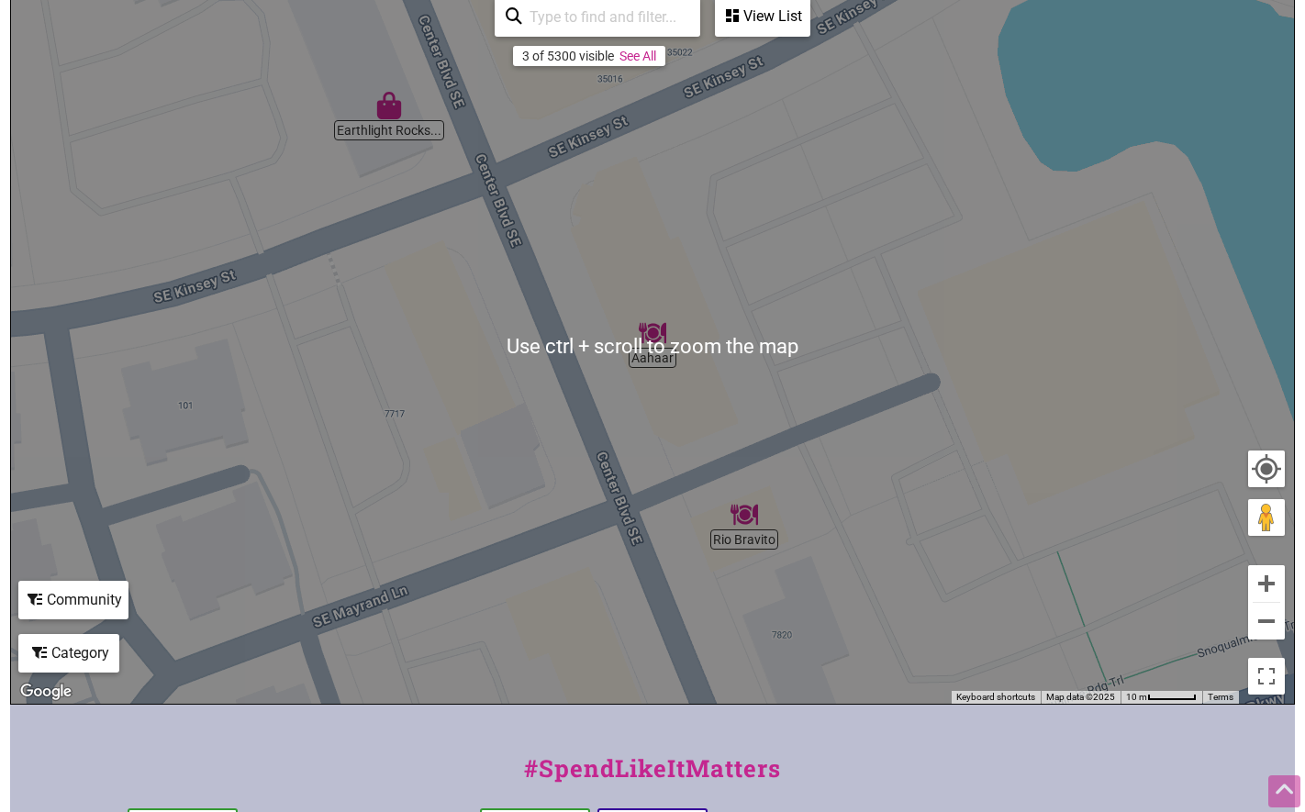
scroll to position [0, 0]
